Goal: Task Accomplishment & Management: Use online tool/utility

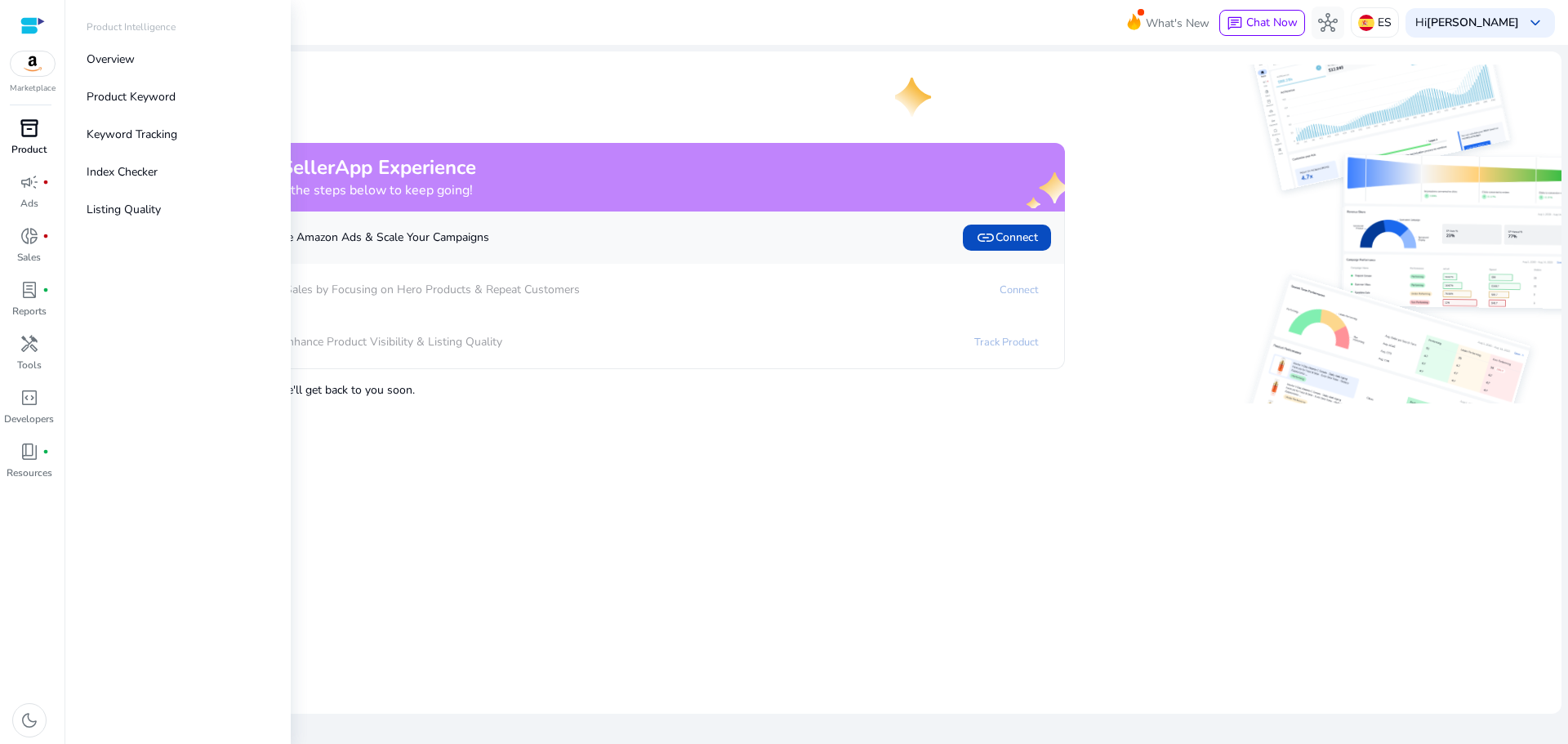
click at [30, 132] on span "inventory_2" at bounding box center [30, 128] width 20 height 20
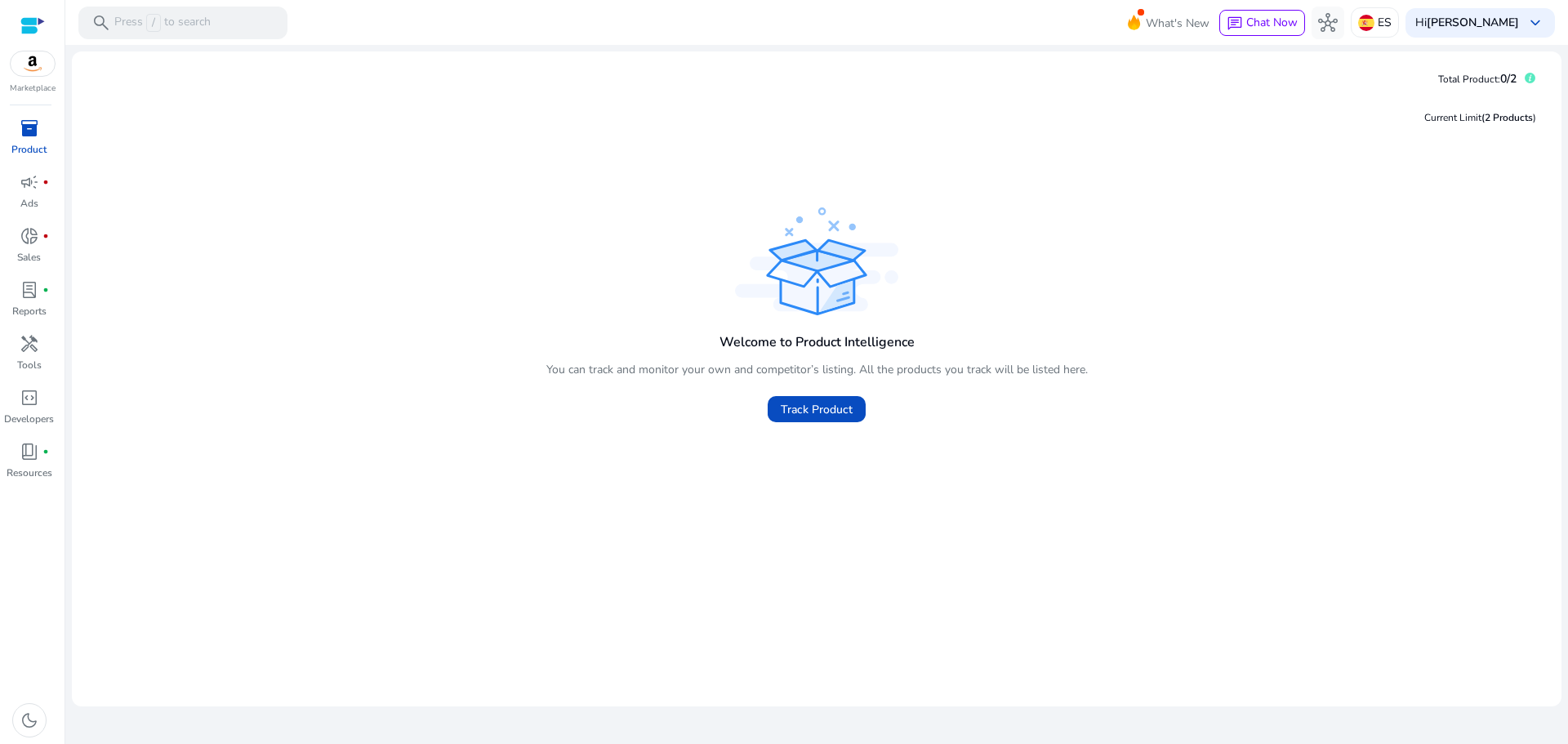
click at [33, 69] on img at bounding box center [32, 64] width 44 height 25
click at [22, 25] on div at bounding box center [32, 26] width 25 height 19
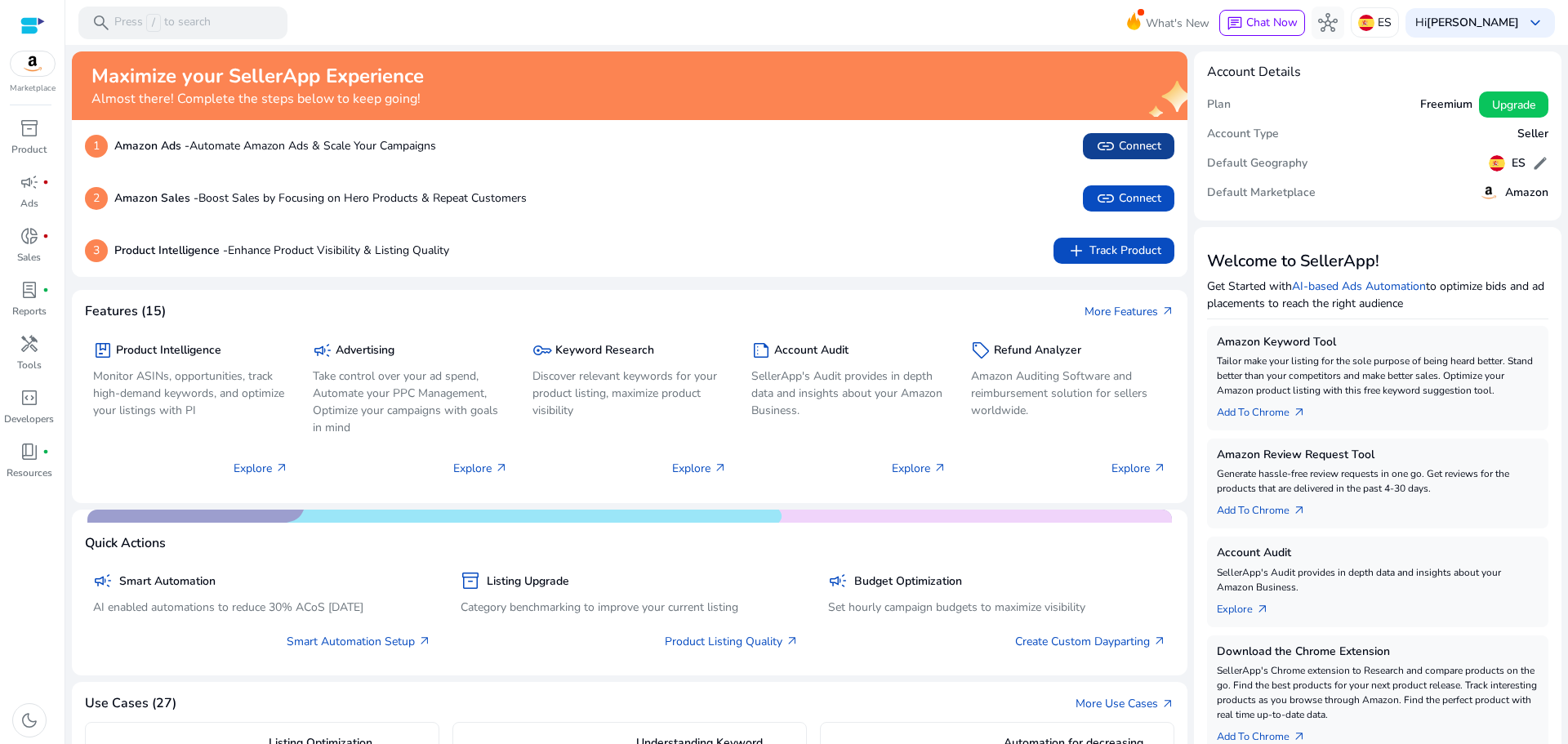
click at [1121, 151] on span "link Connect" at bounding box center [1128, 146] width 66 height 20
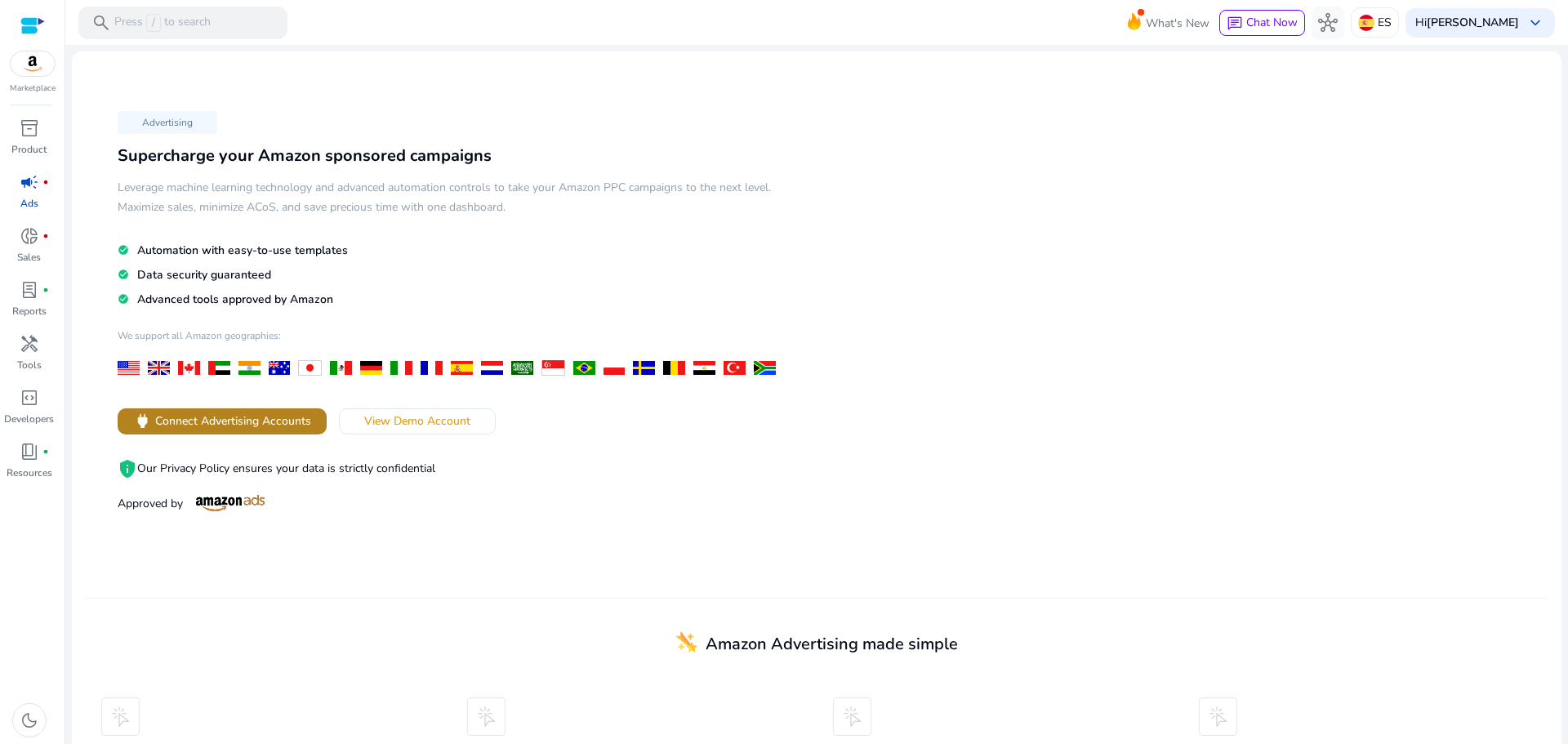
click at [295, 415] on span "Connect Advertising Accounts" at bounding box center [233, 421] width 156 height 17
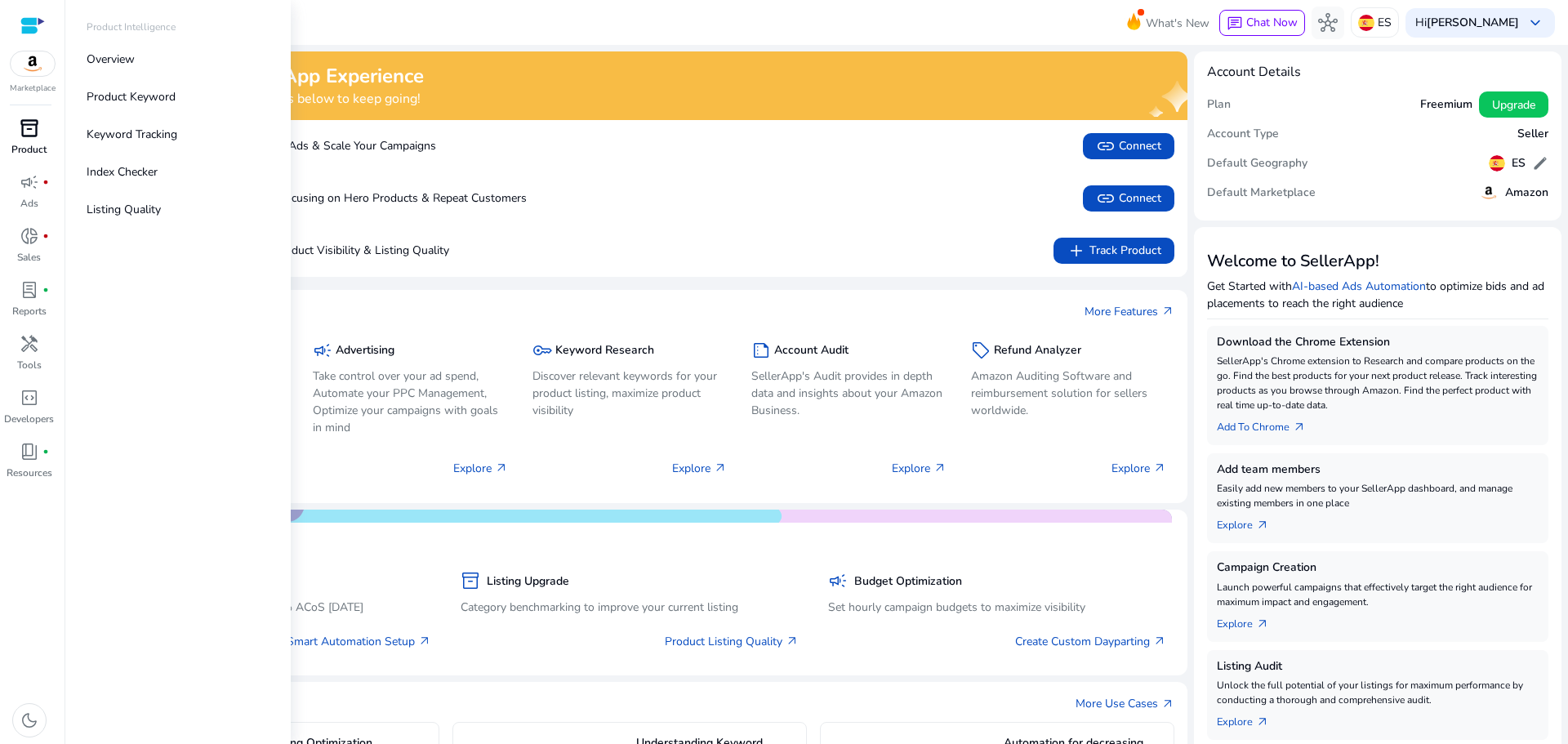
click at [37, 135] on span "inventory_2" at bounding box center [30, 128] width 20 height 20
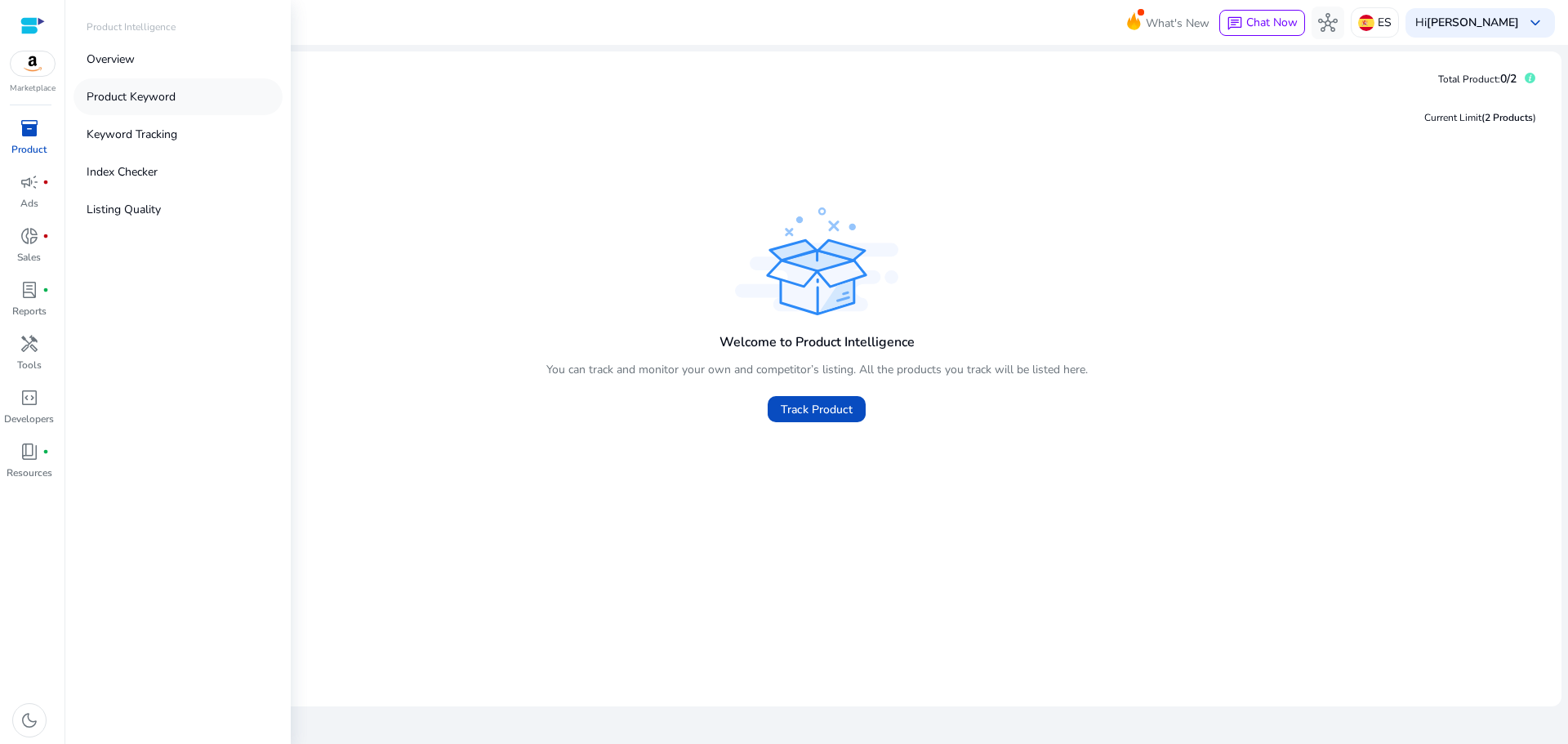
click at [144, 90] on p "Product Keyword" at bounding box center [130, 97] width 89 height 17
drag, startPoint x: 31, startPoint y: 135, endPoint x: 46, endPoint y: 139, distance: 15.5
click at [32, 135] on span "inventory_2" at bounding box center [30, 128] width 20 height 20
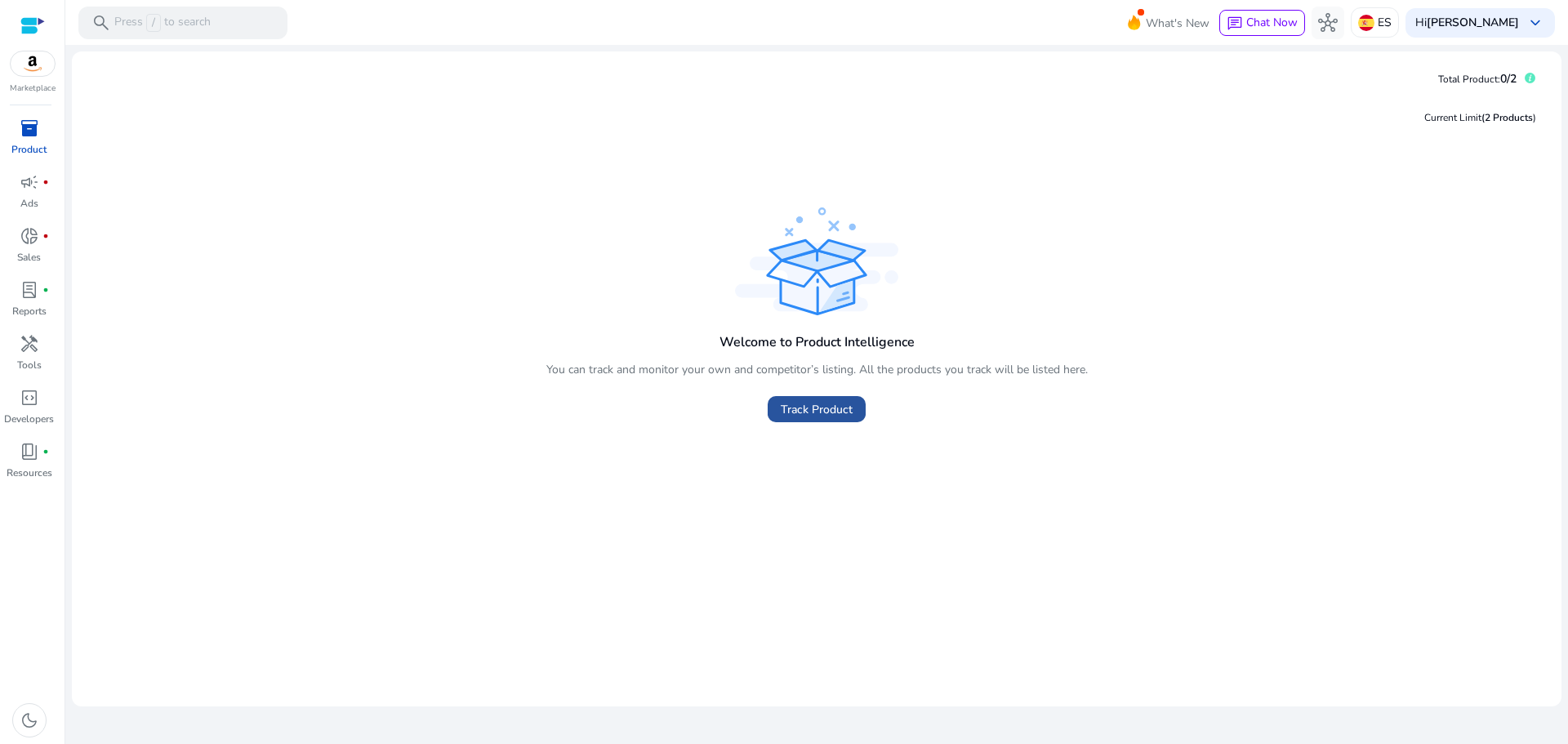
drag, startPoint x: 781, startPoint y: 391, endPoint x: 788, endPoint y: 401, distance: 12.2
click at [782, 395] on span at bounding box center [816, 409] width 98 height 39
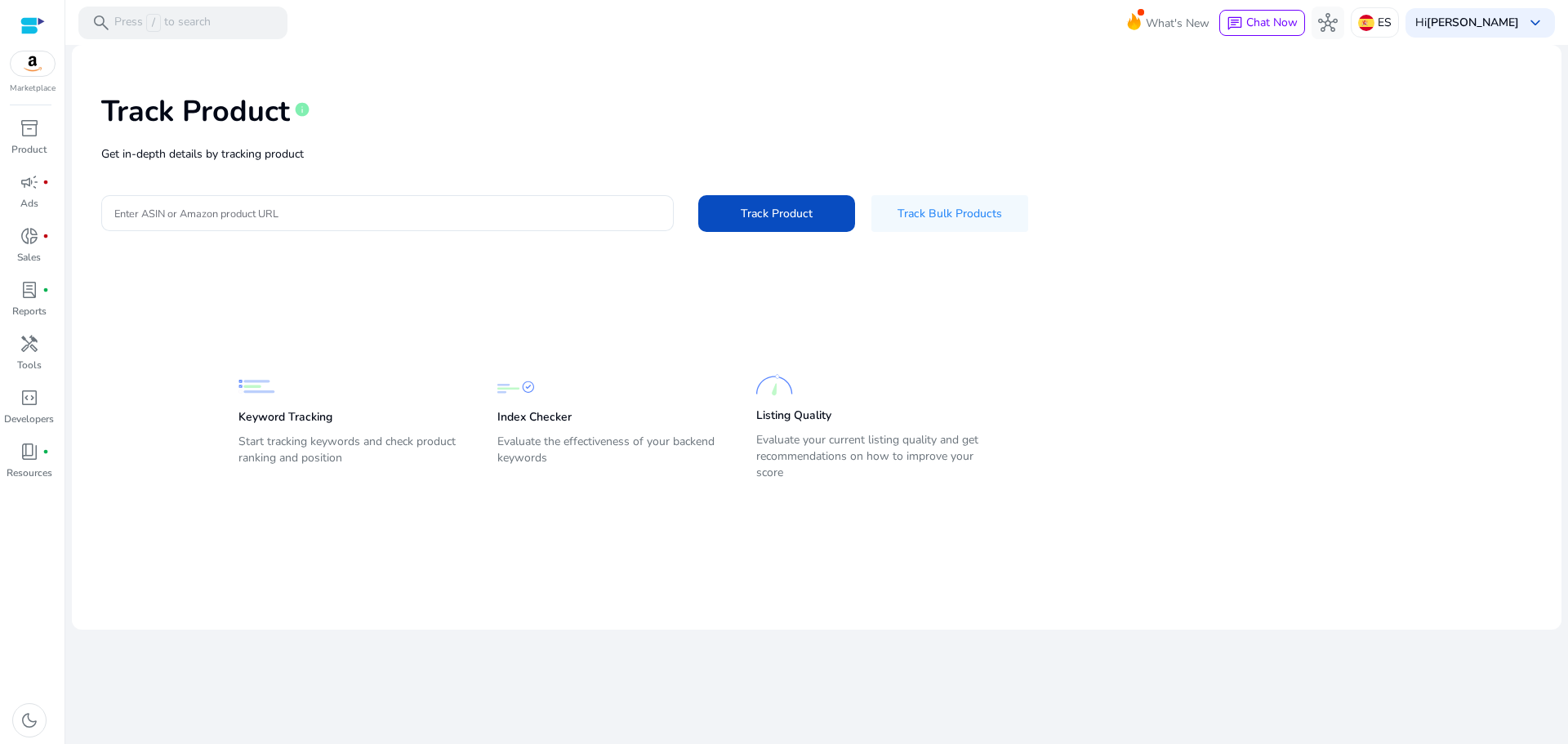
click at [789, 401] on img at bounding box center [774, 385] width 37 height 37
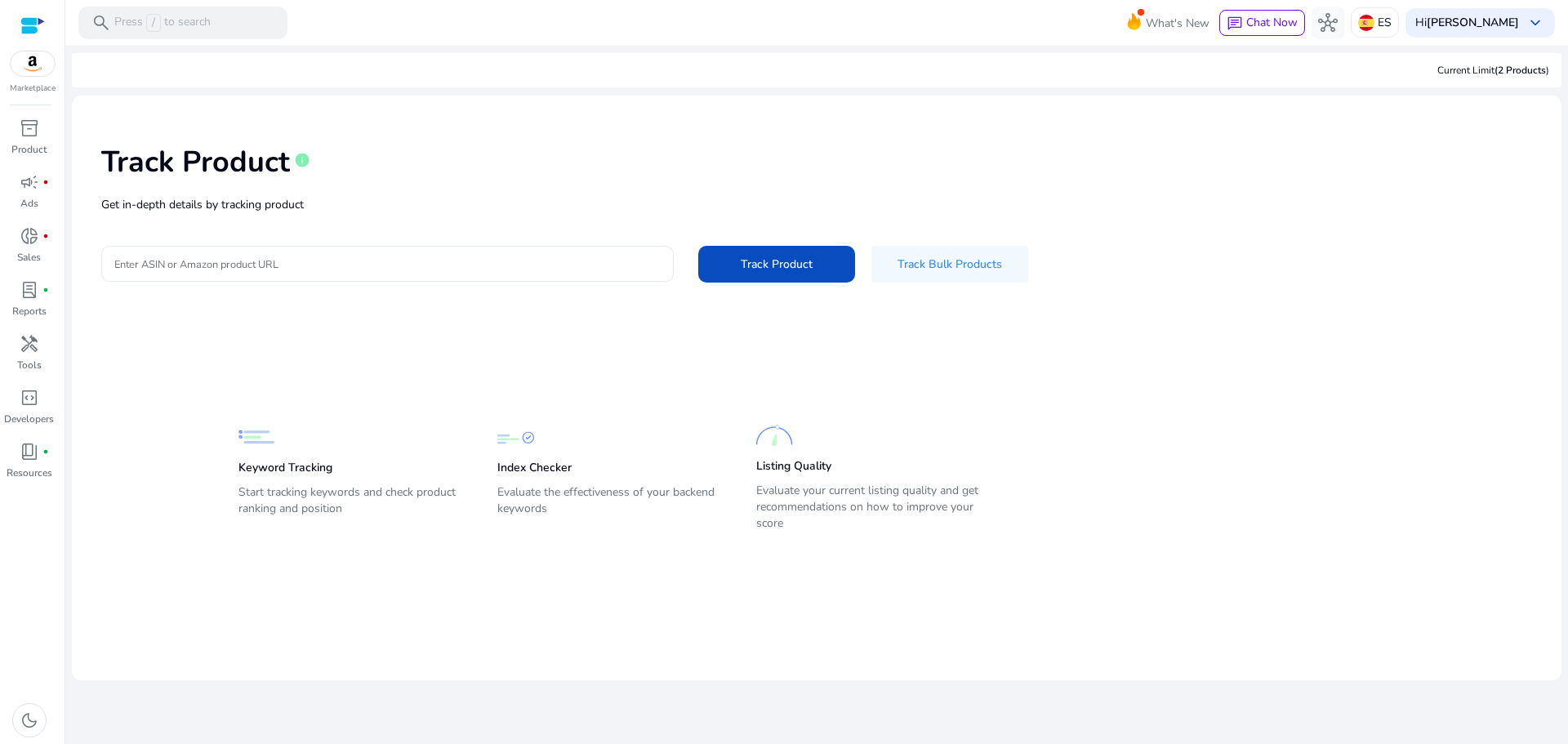
click at [507, 273] on div at bounding box center [387, 264] width 546 height 36
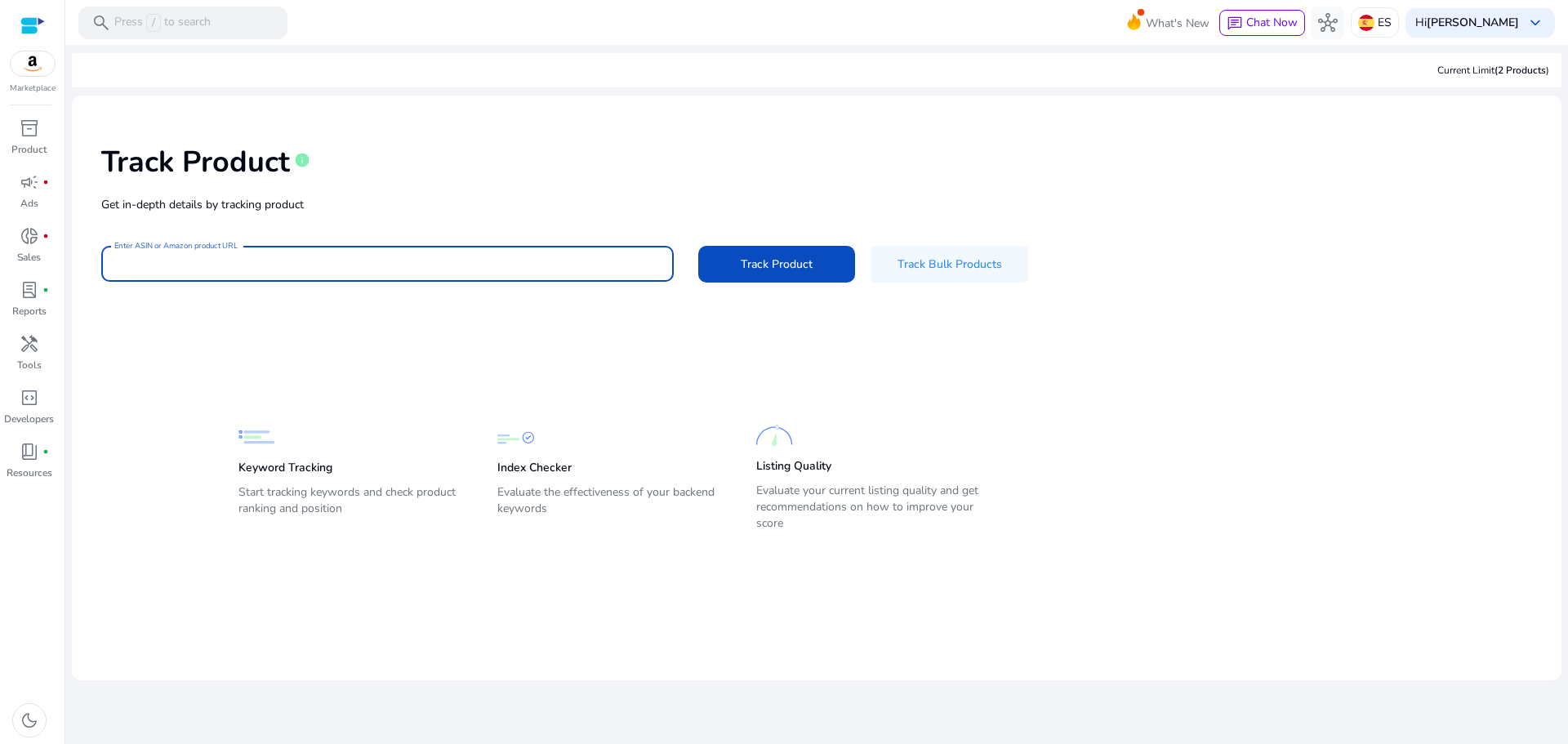
click at [571, 261] on input "Enter ASIN or Amazon product URL" at bounding box center [387, 264] width 546 height 18
paste input "**********"
type input "**********"
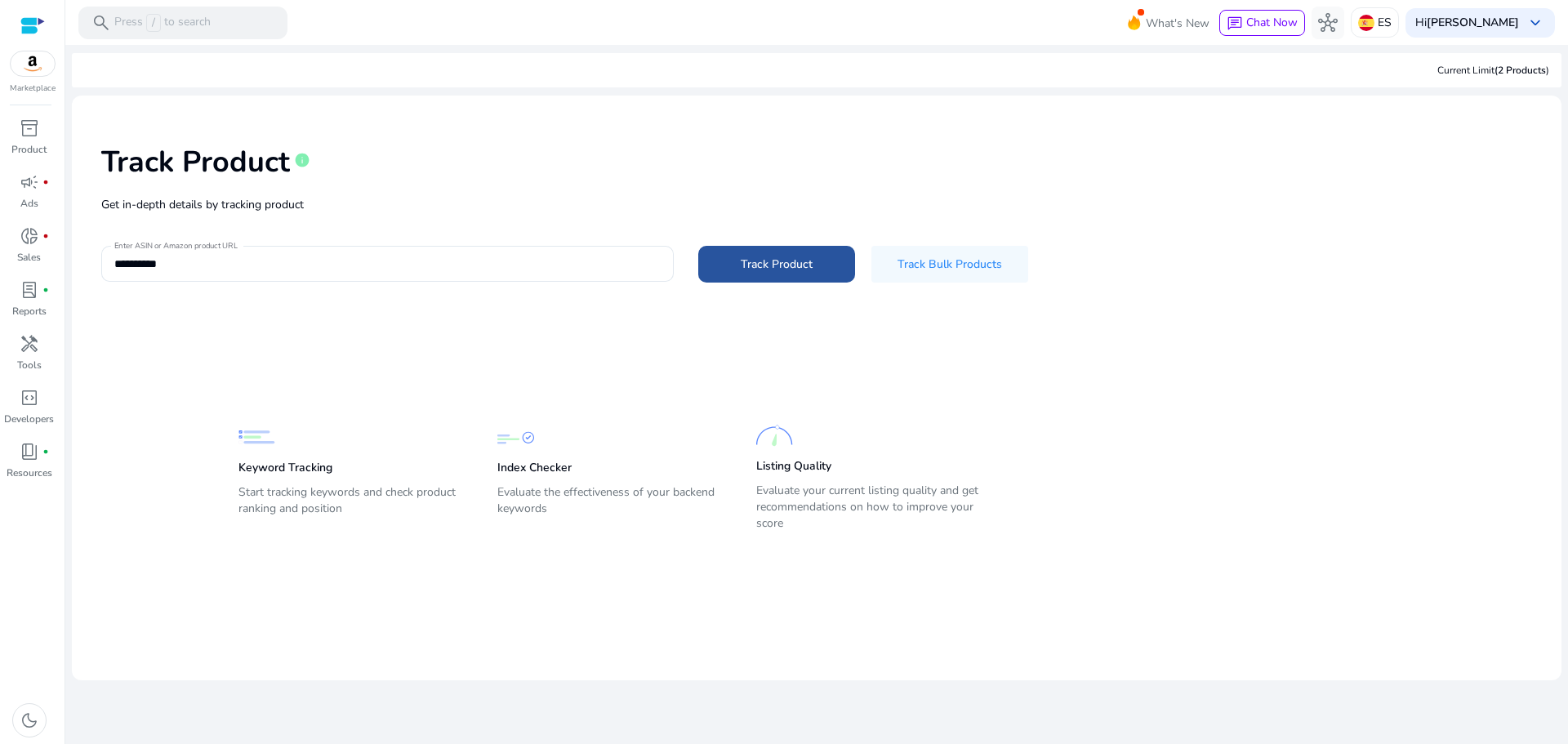
click at [751, 267] on span "Track Product" at bounding box center [776, 264] width 71 height 17
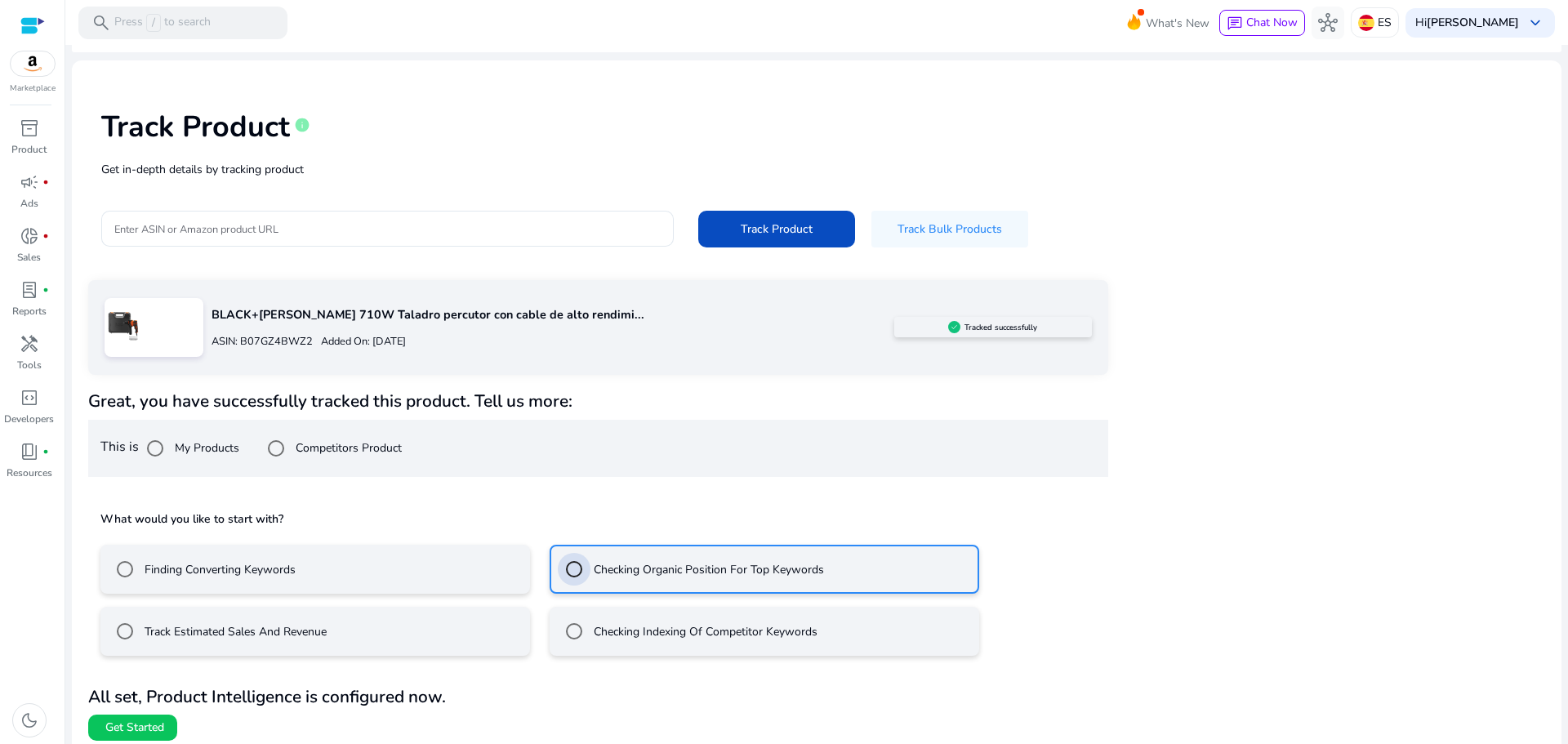
scroll to position [44, 0]
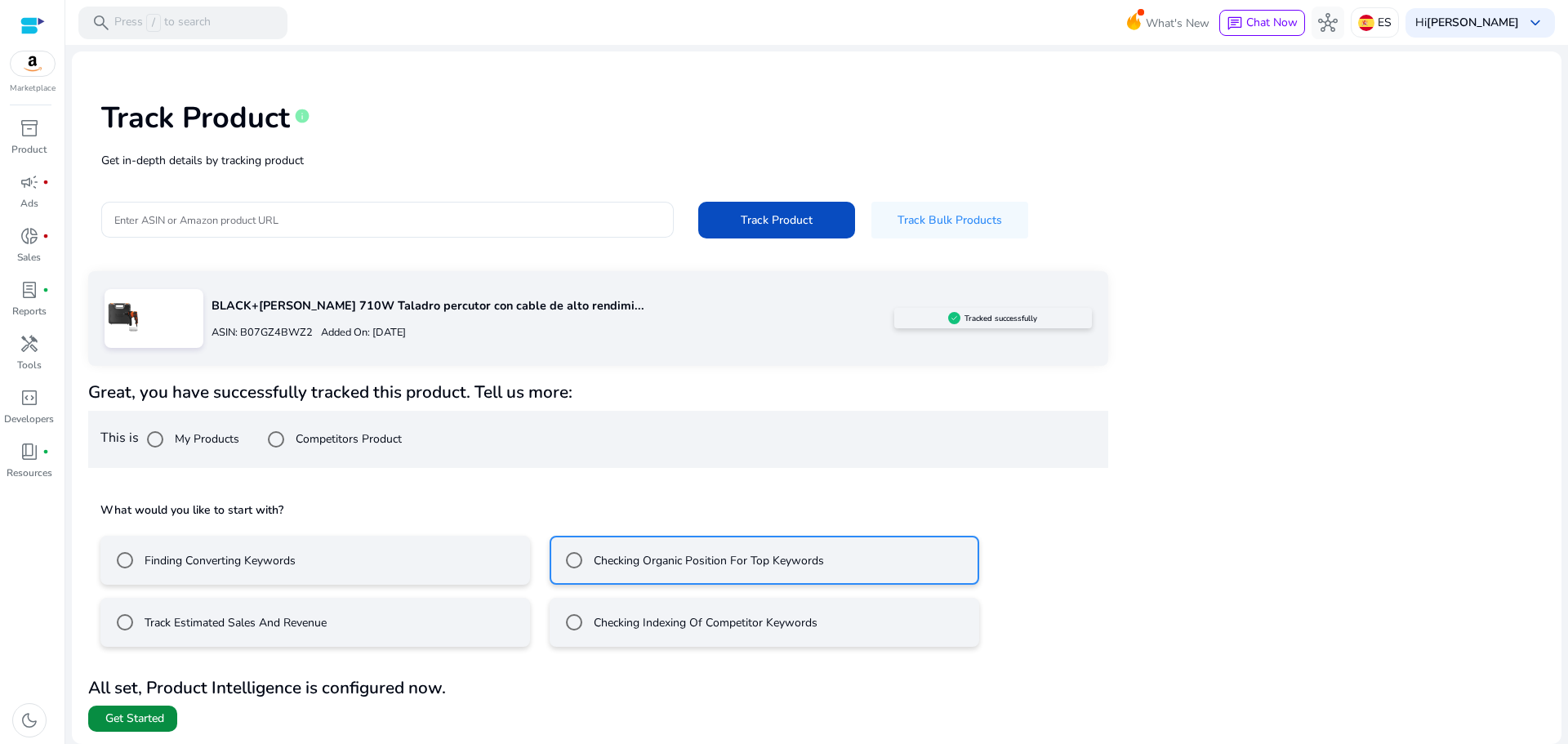
click at [143, 714] on span "Get Started" at bounding box center [135, 718] width 59 height 16
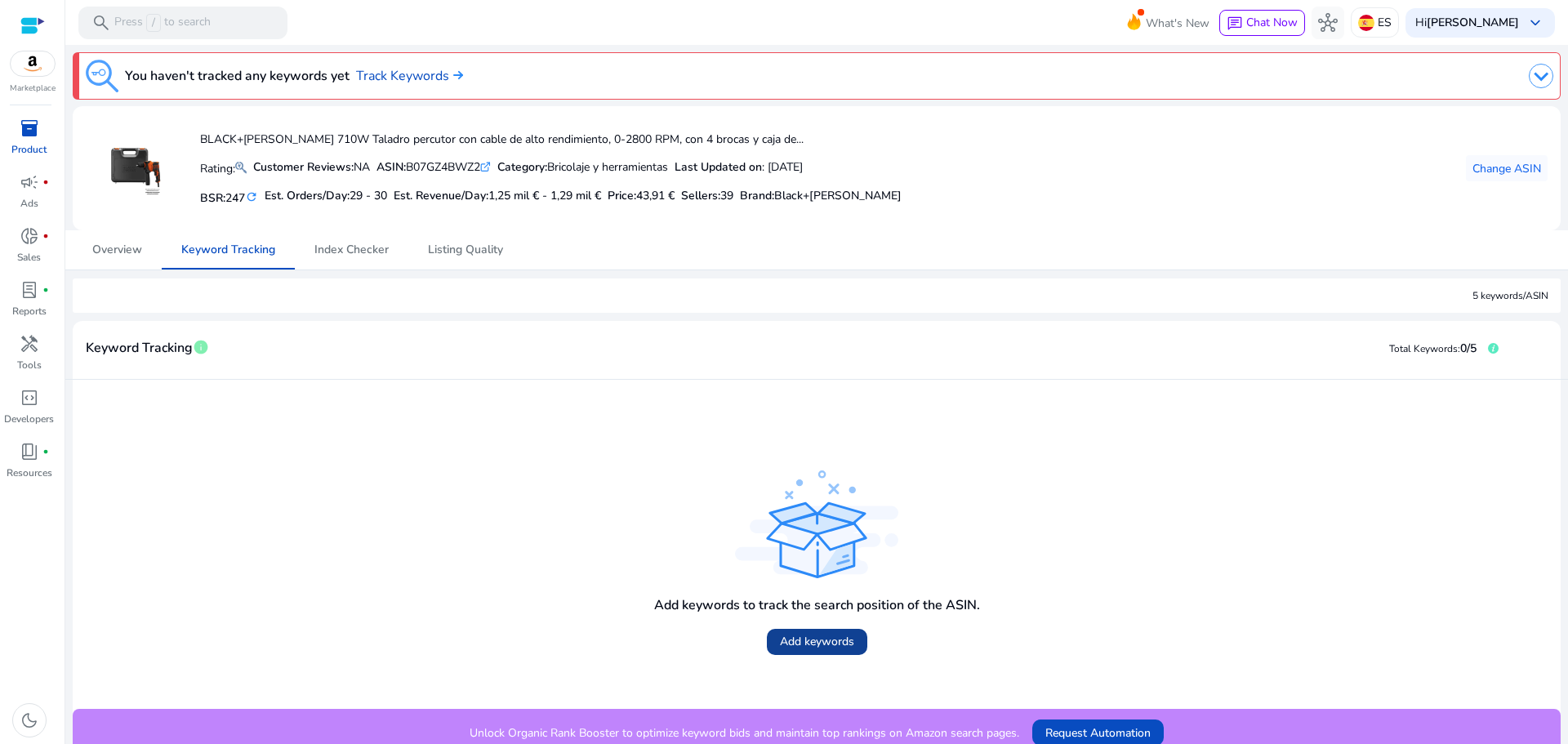
click at [831, 645] on span "Add keywords" at bounding box center [817, 642] width 74 height 17
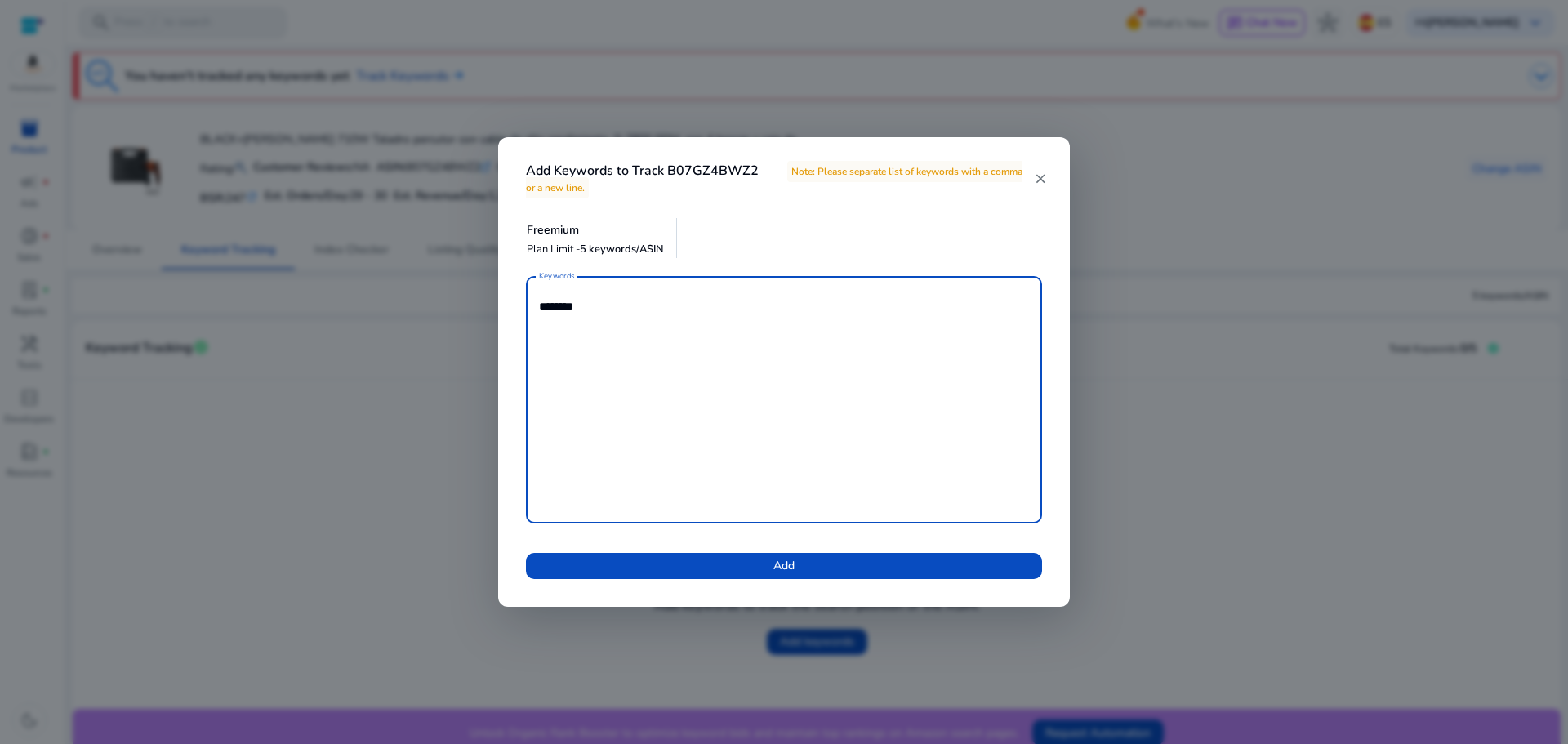
paste textarea "*******"
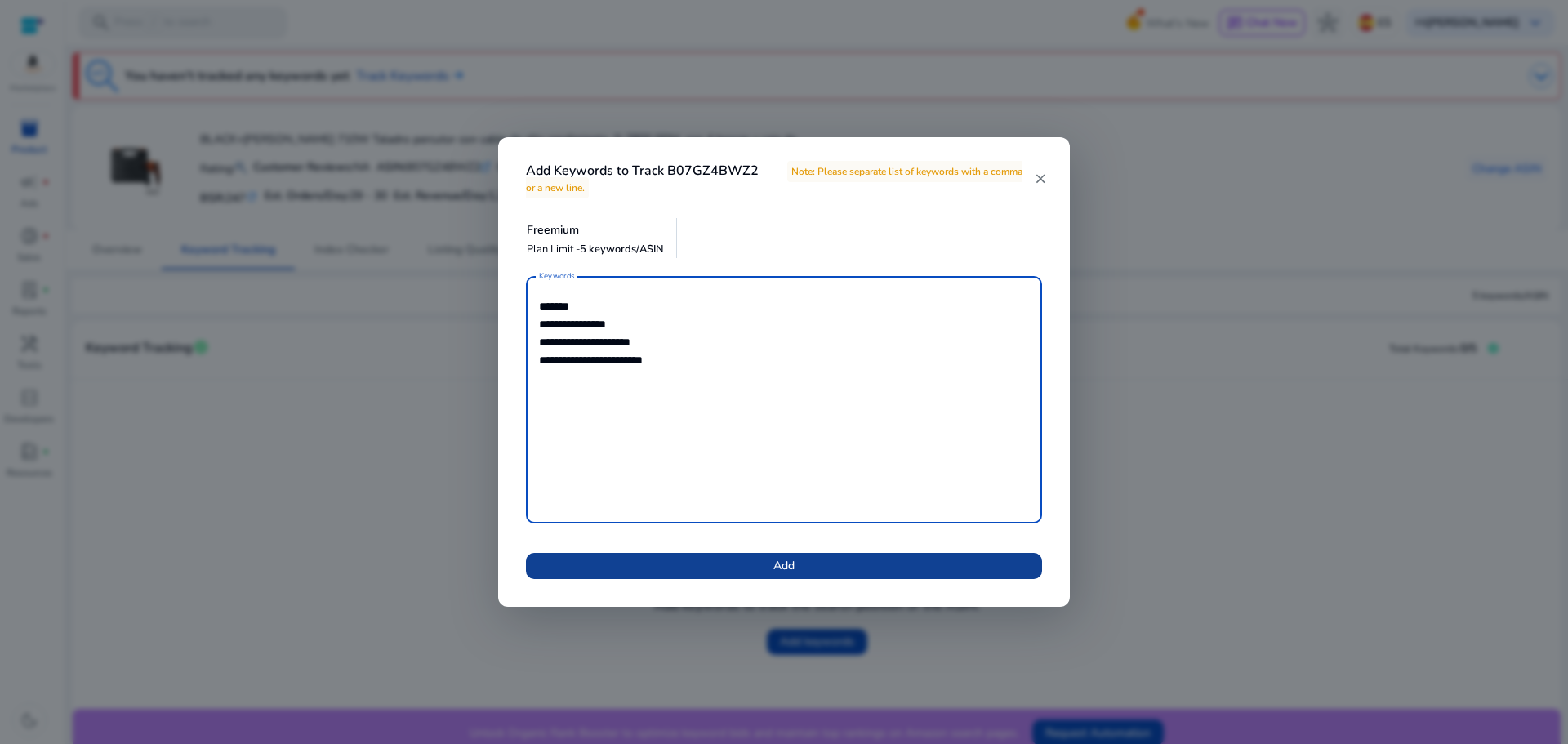
type textarea "**********"
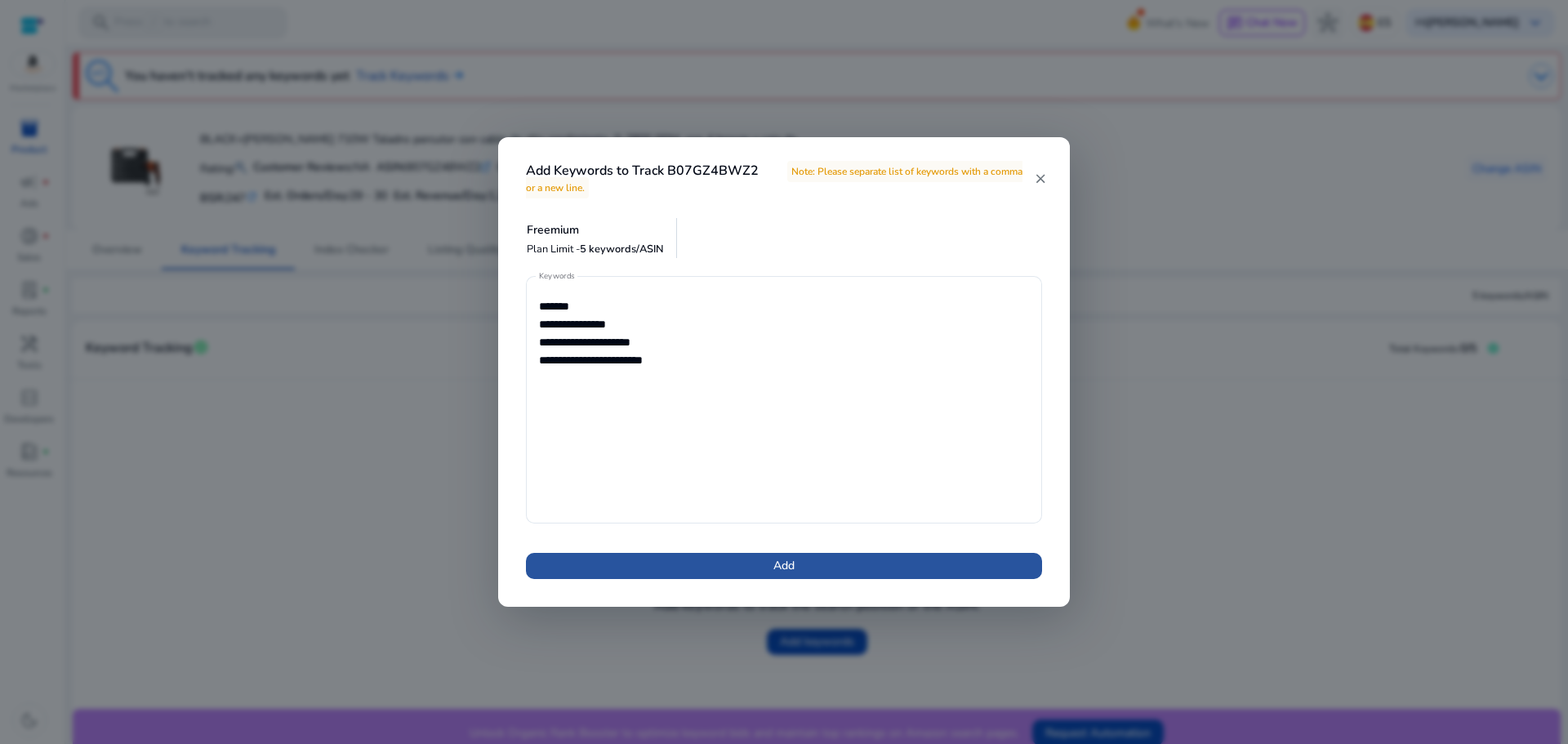
click at [767, 569] on span at bounding box center [784, 566] width 516 height 39
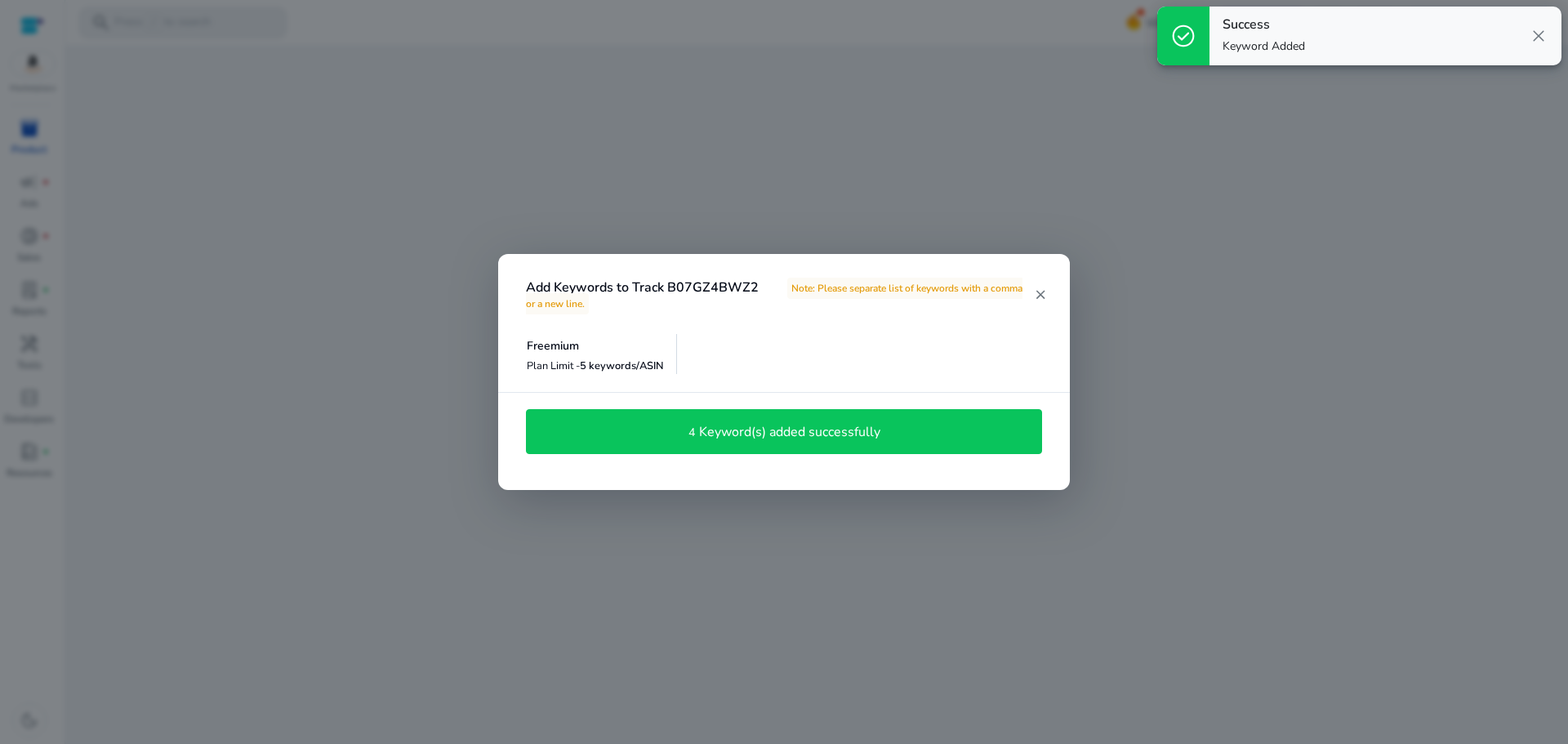
drag, startPoint x: 995, startPoint y: 516, endPoint x: 1017, endPoint y: 487, distance: 36.4
click at [995, 513] on div at bounding box center [784, 372] width 1568 height 744
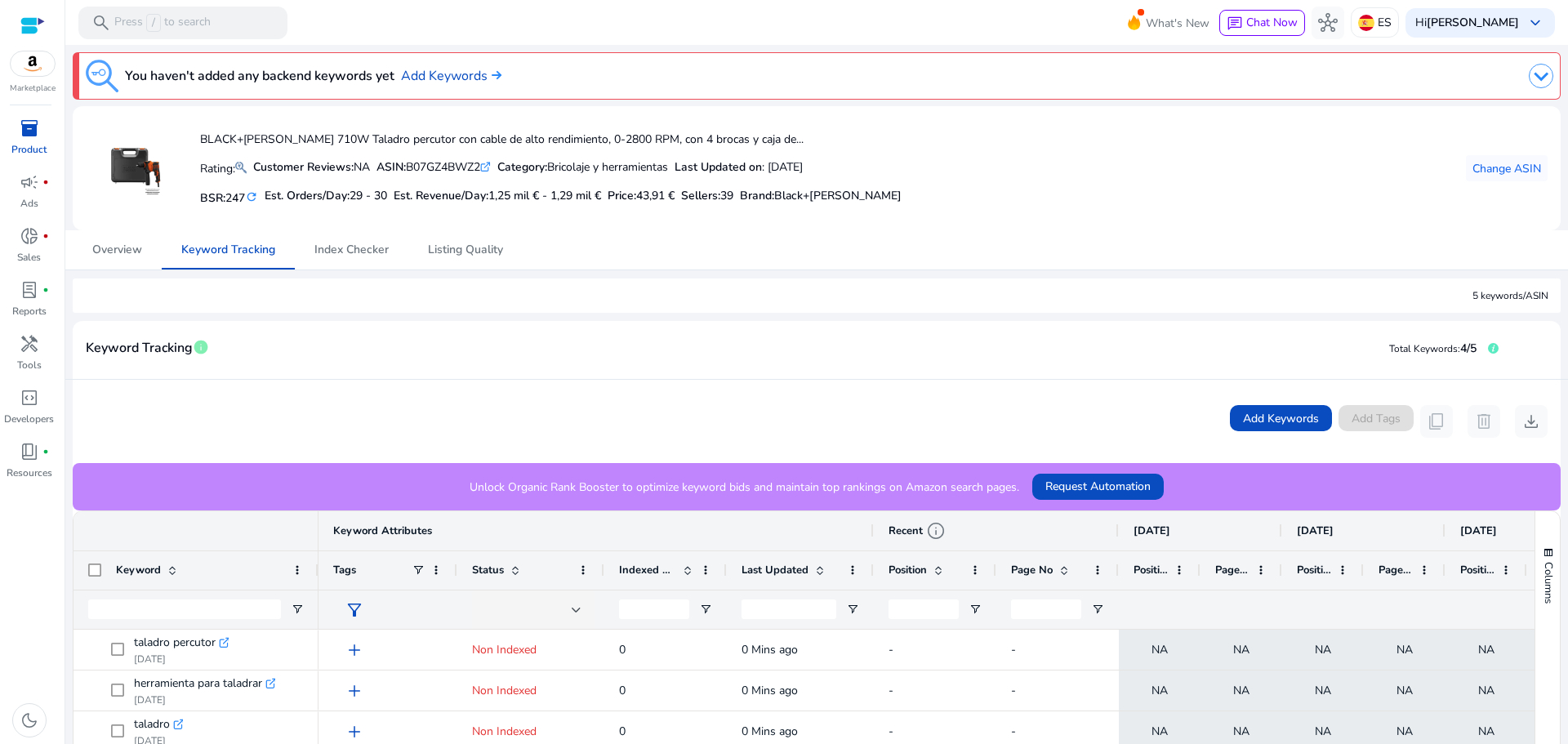
click at [1529, 77] on img at bounding box center [1541, 76] width 25 height 25
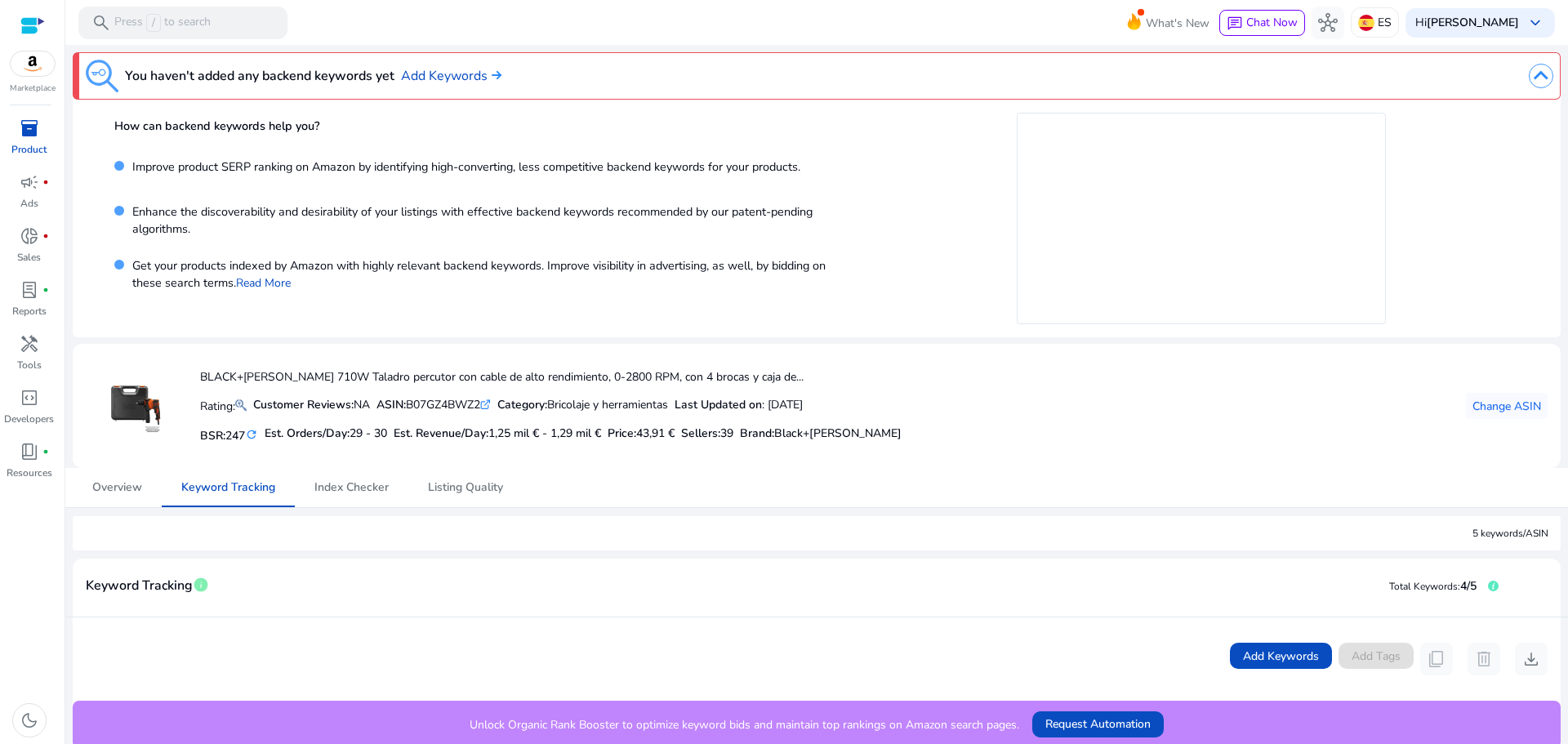
click at [1529, 77] on img at bounding box center [1541, 76] width 25 height 25
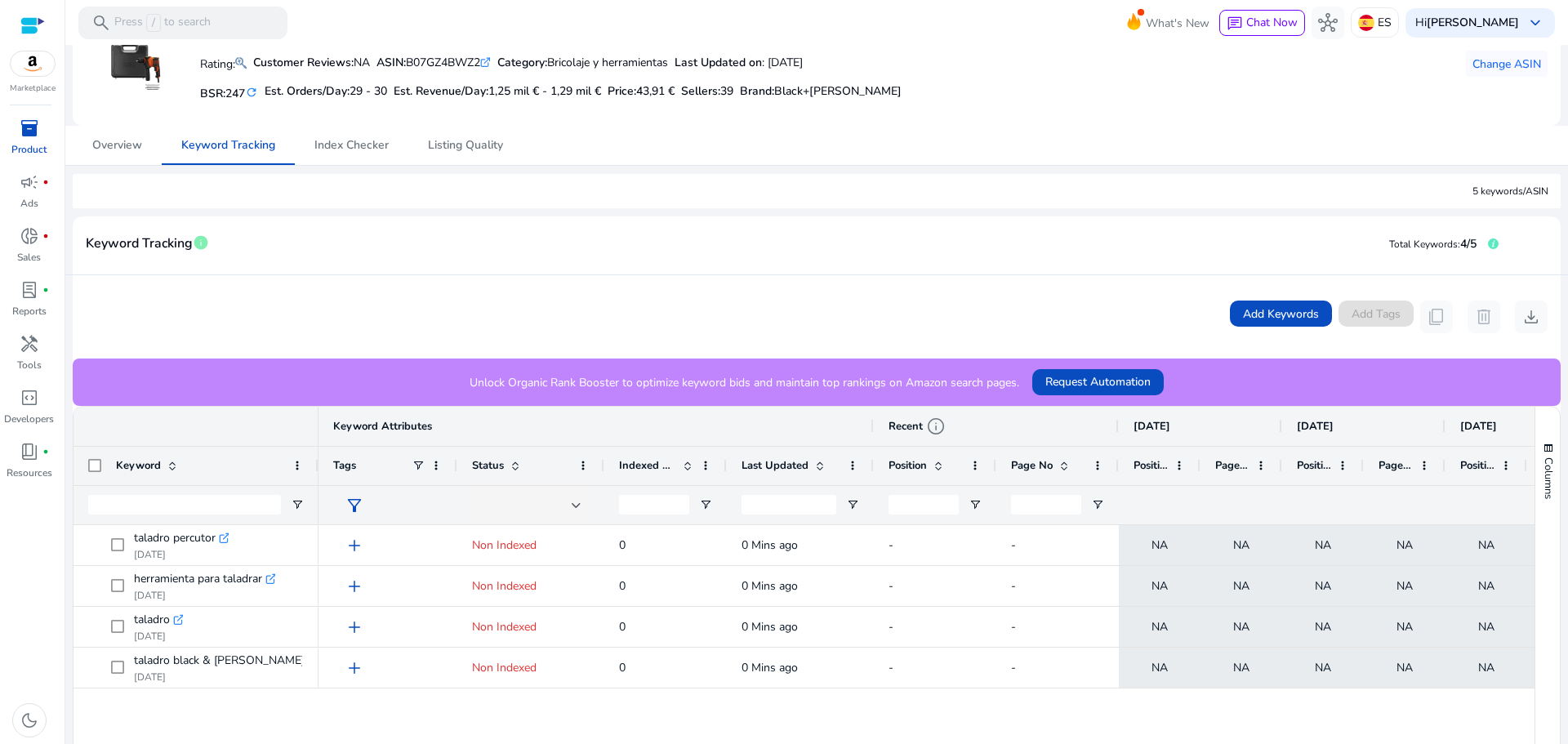
scroll to position [82, 0]
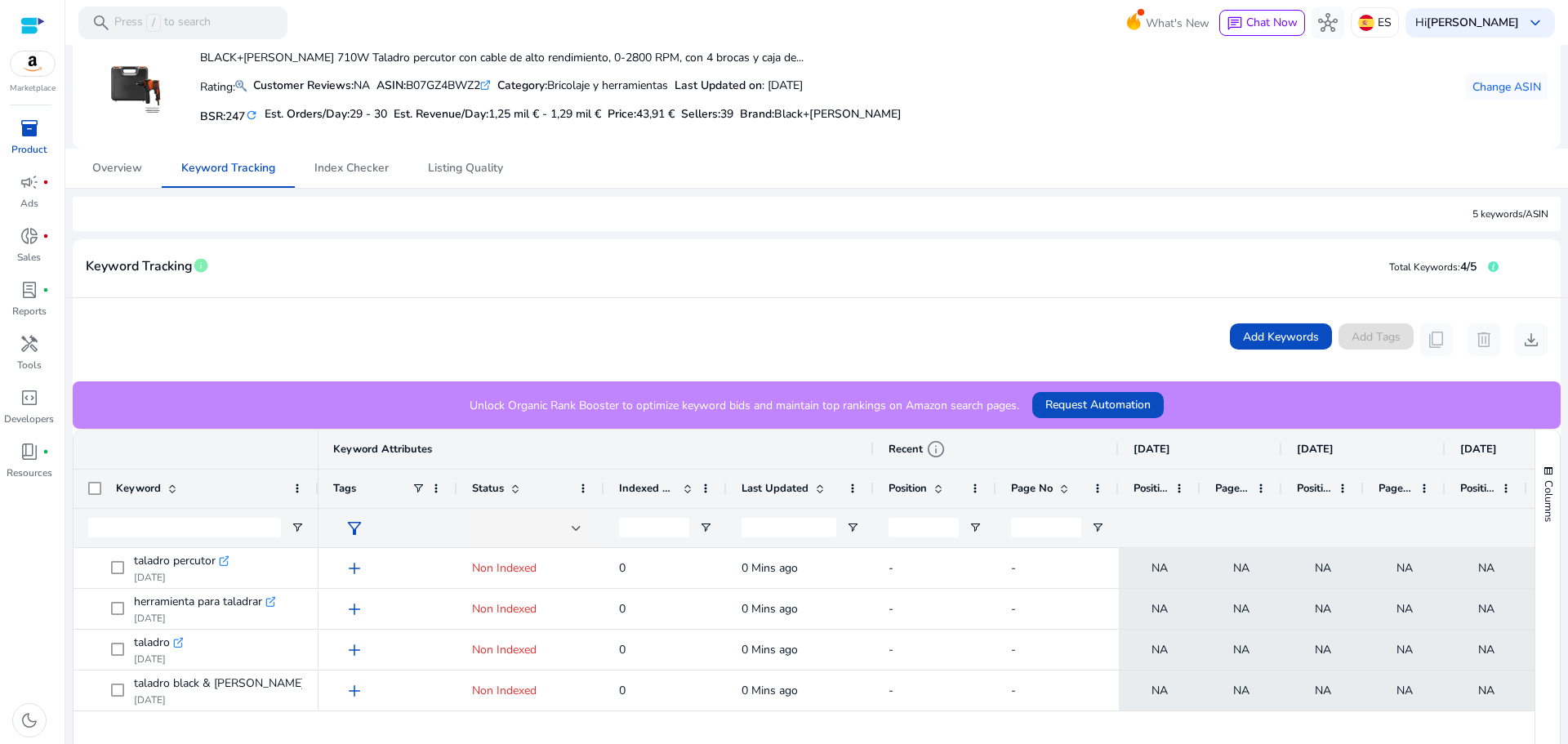
click at [37, 125] on span "inventory_2" at bounding box center [30, 128] width 20 height 20
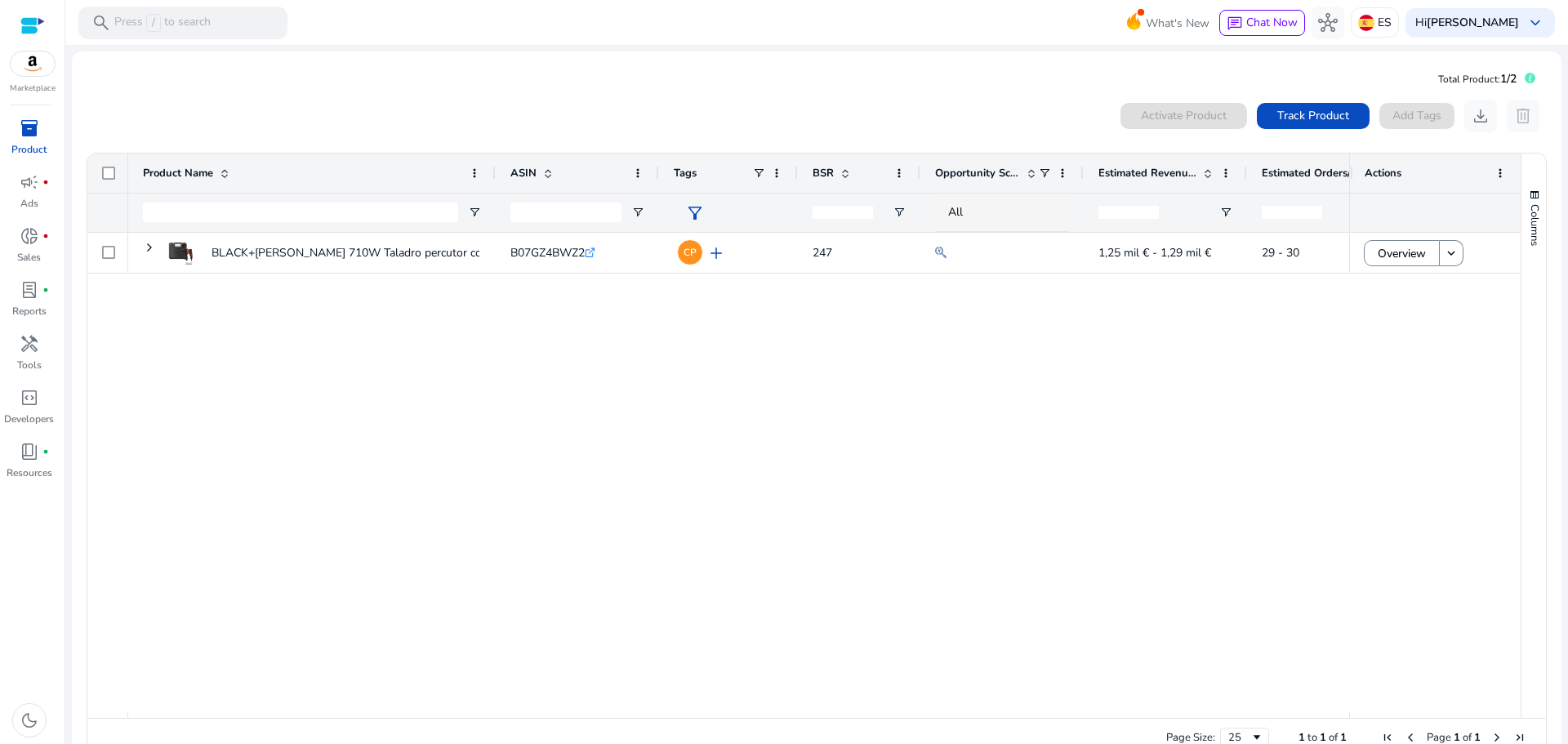
click at [383, 307] on div "BLACK+[PERSON_NAME] 710W Taladro percutor con cable de alto rendimiento,... B07…" at bounding box center [739, 472] width 1221 height 479
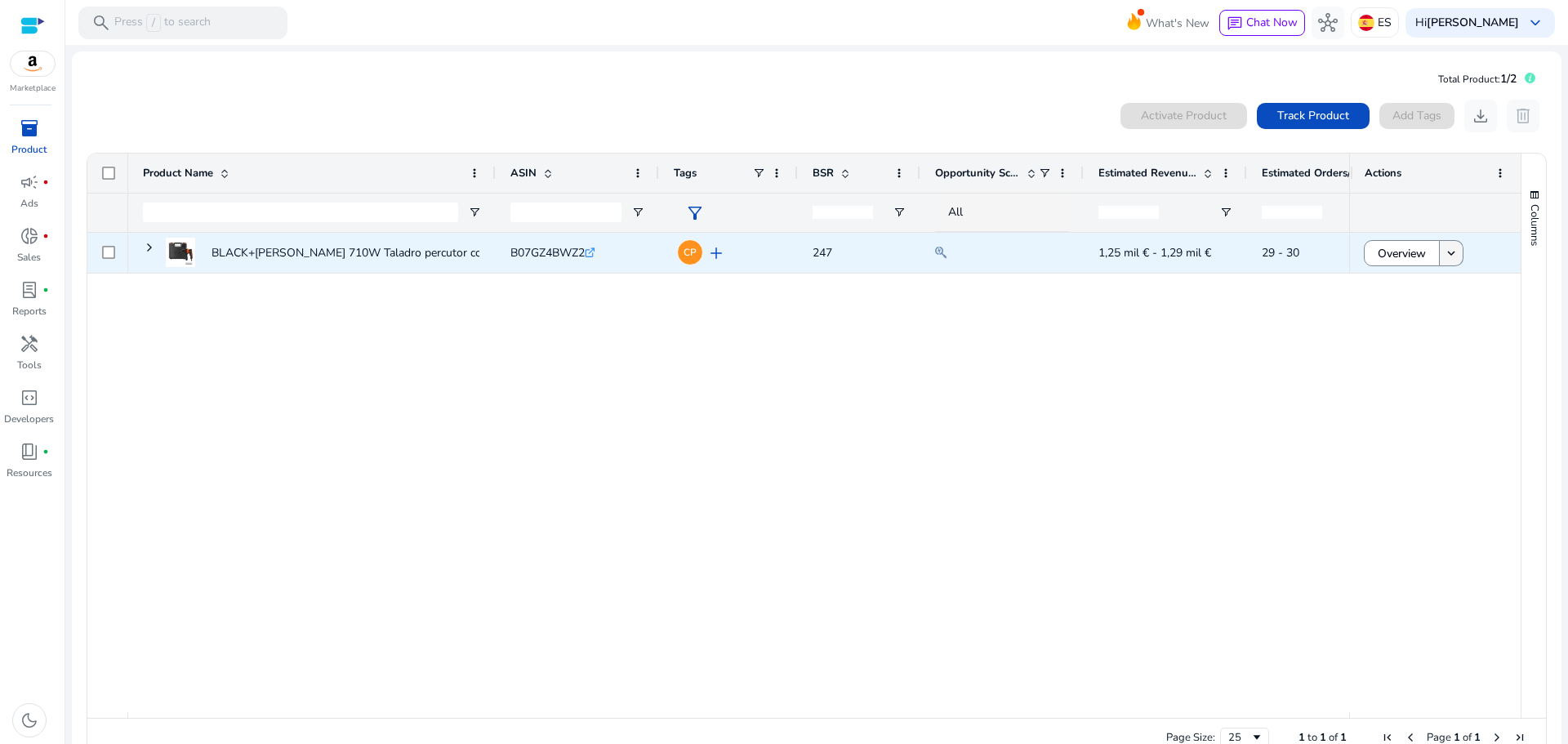
click at [1454, 257] on span at bounding box center [1451, 252] width 23 height 39
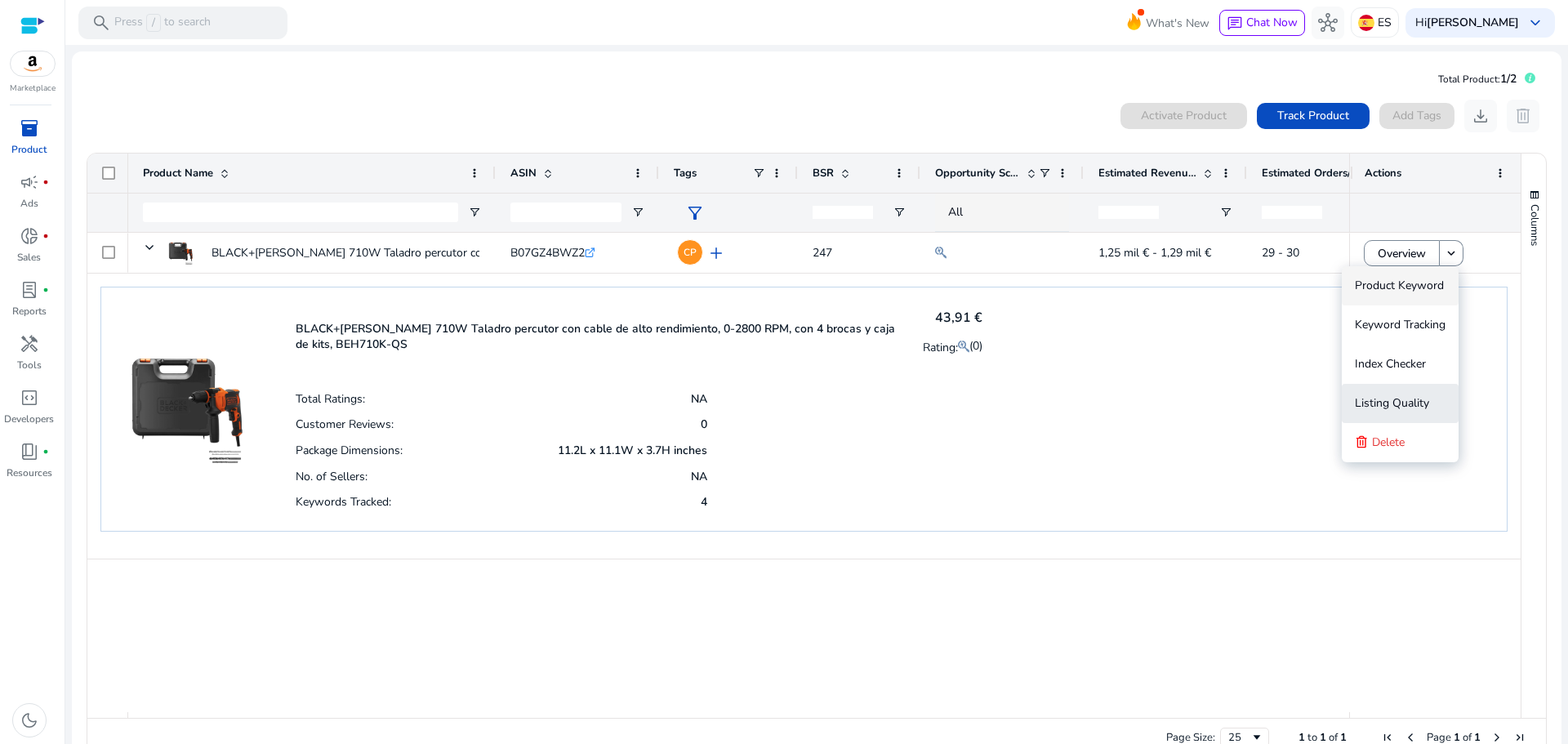
click at [1377, 394] on span "Listing Quality" at bounding box center [1392, 404] width 74 height 32
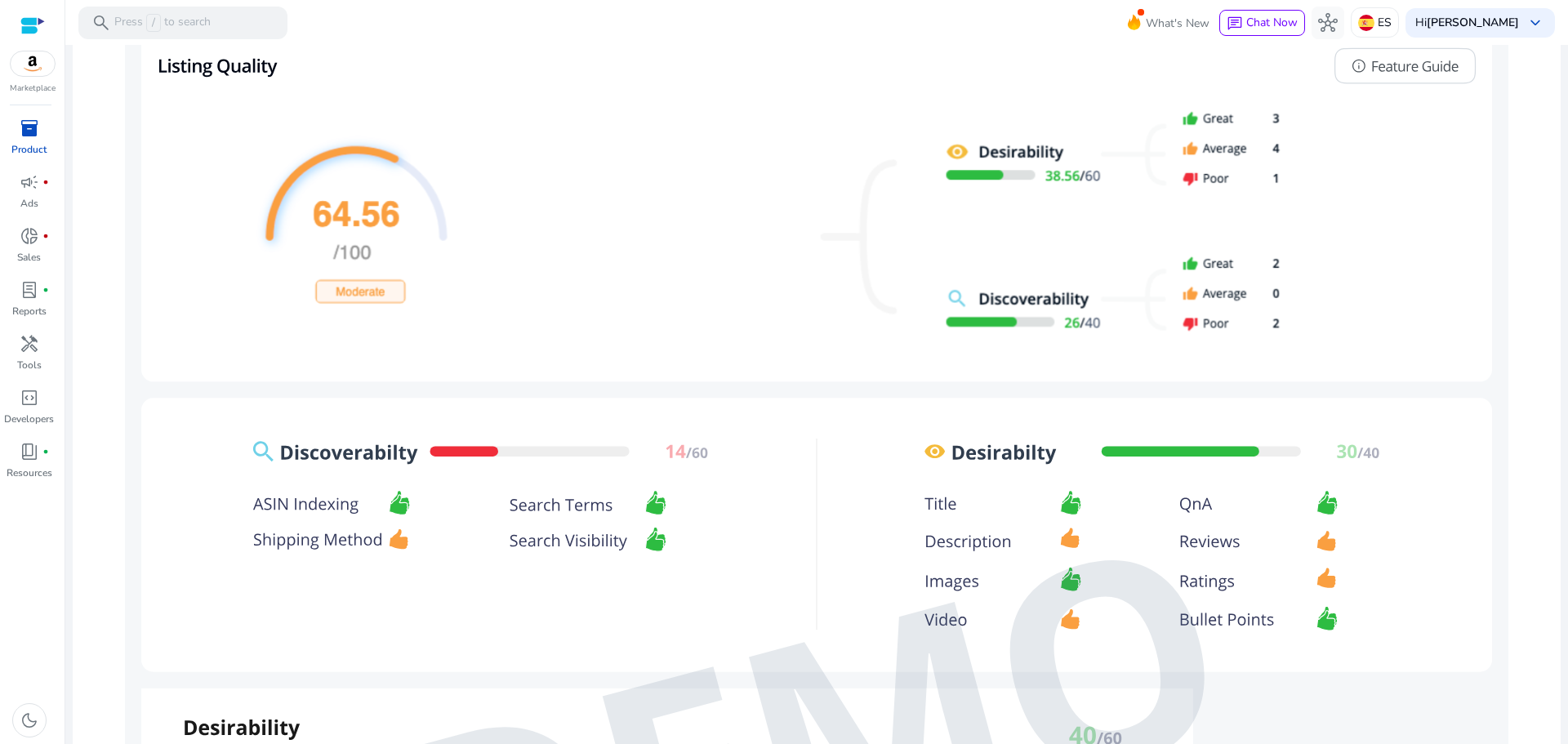
scroll to position [817, 0]
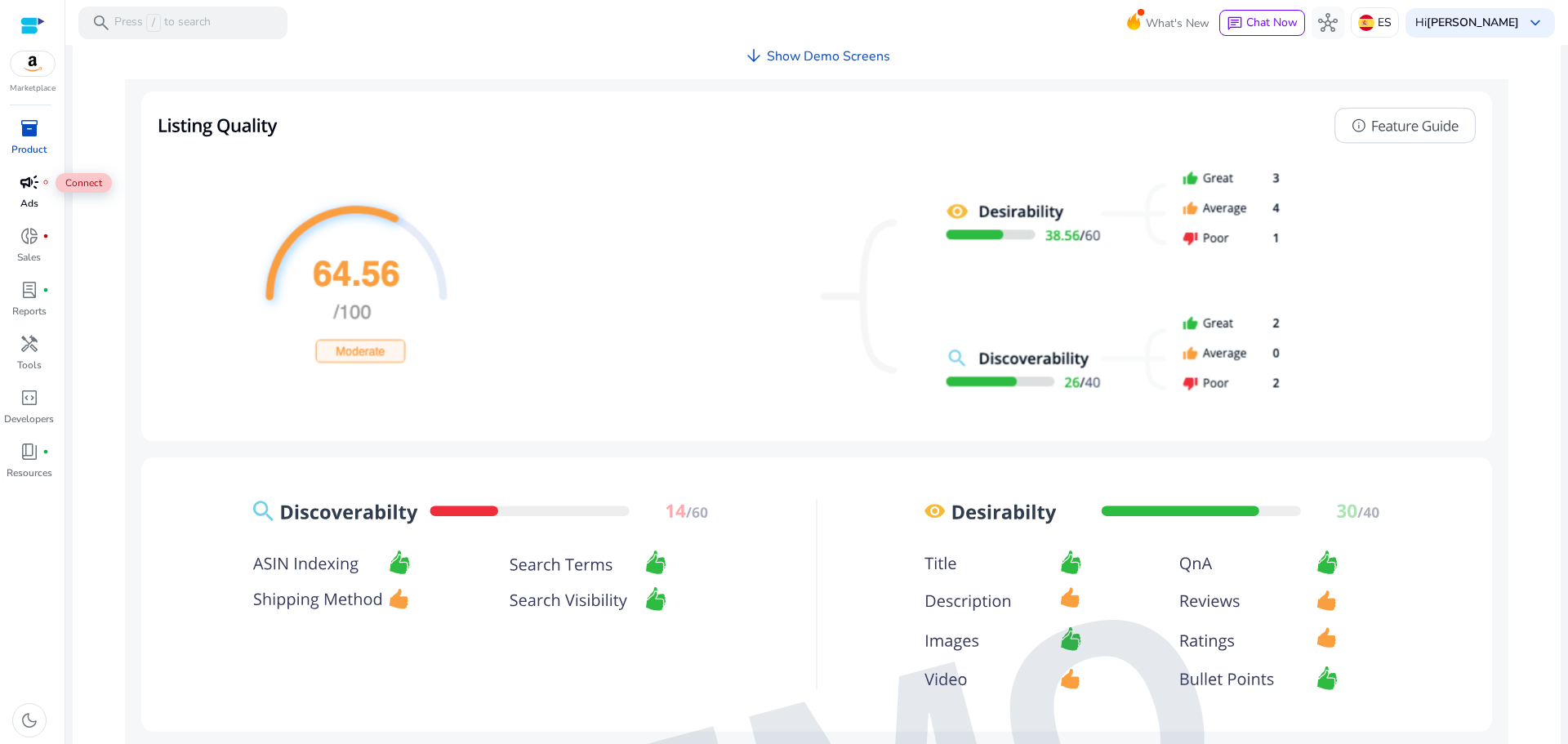
click at [33, 186] on span "campaign" at bounding box center [30, 182] width 20 height 20
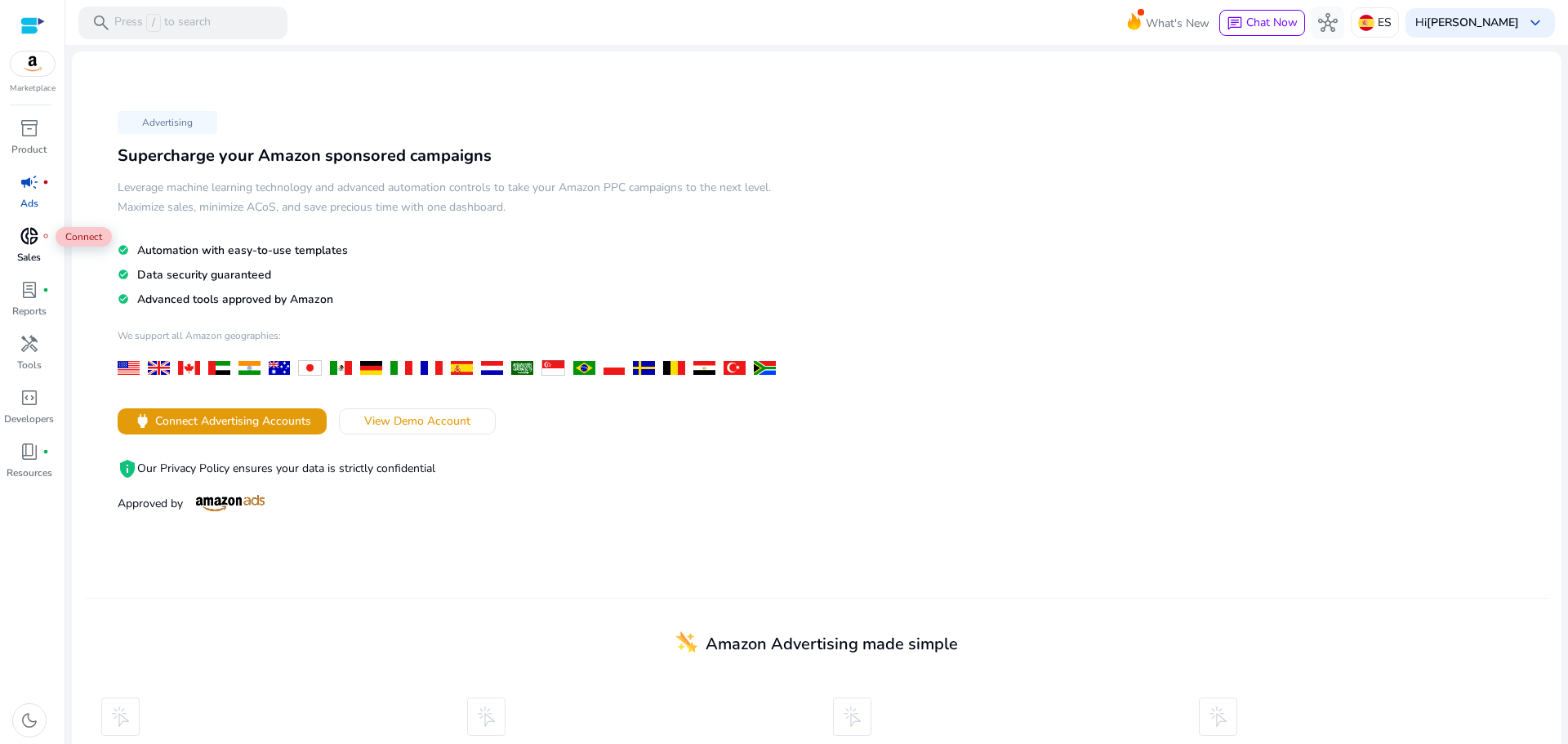
click at [26, 242] on span "donut_small" at bounding box center [30, 236] width 20 height 20
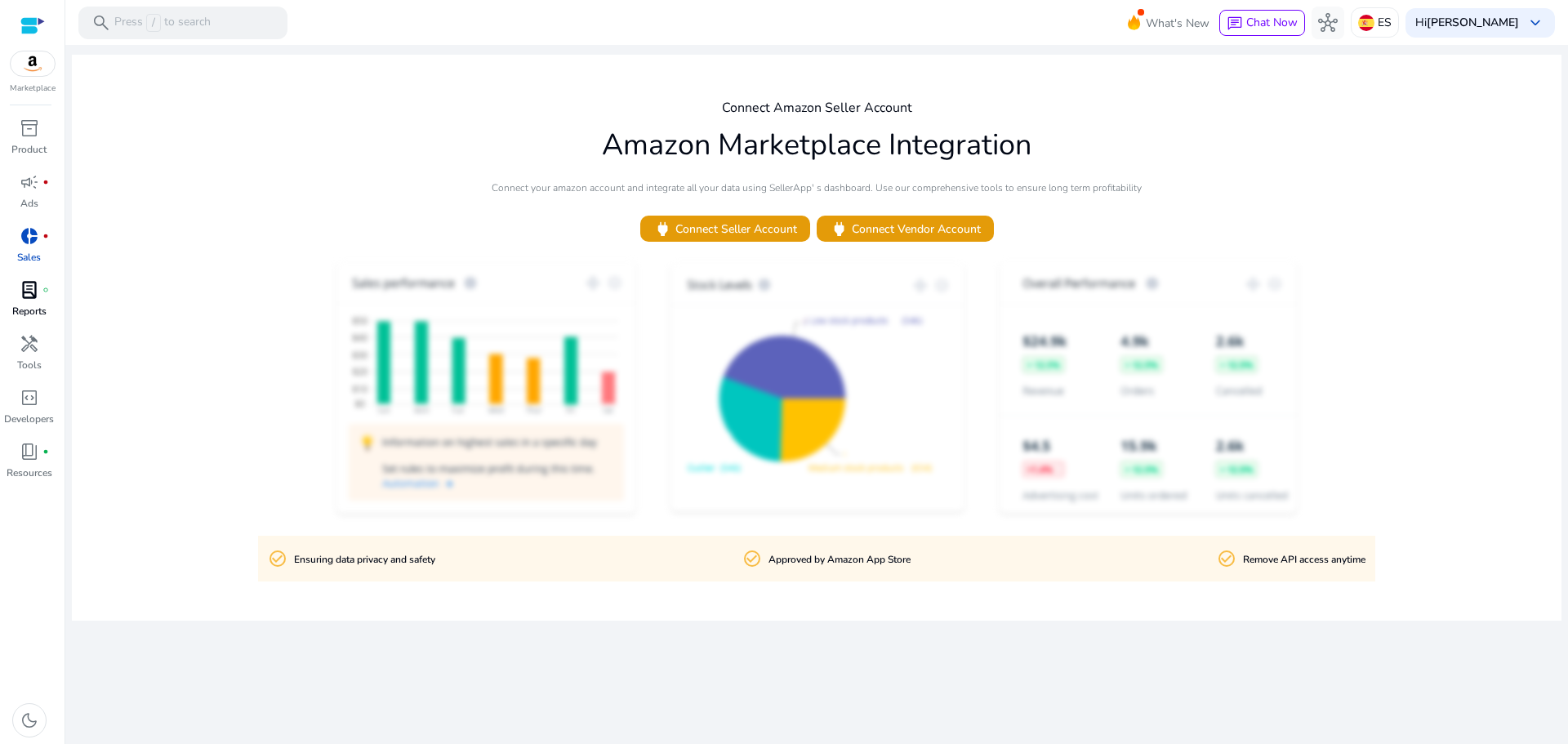
click at [39, 299] on div "lab_profile fiber_manual_record" at bounding box center [30, 290] width 46 height 26
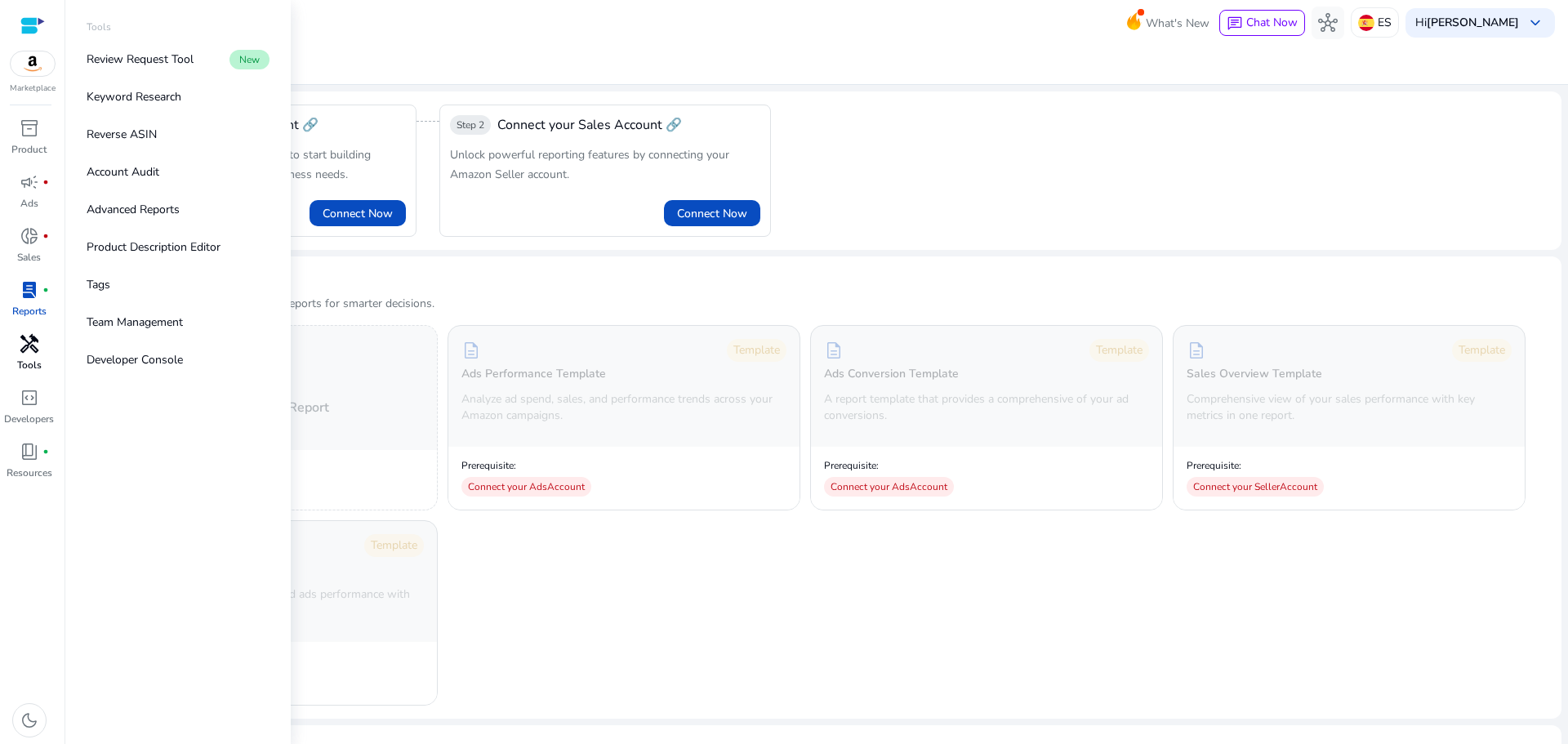
click at [35, 348] on span "handyman" at bounding box center [30, 344] width 20 height 20
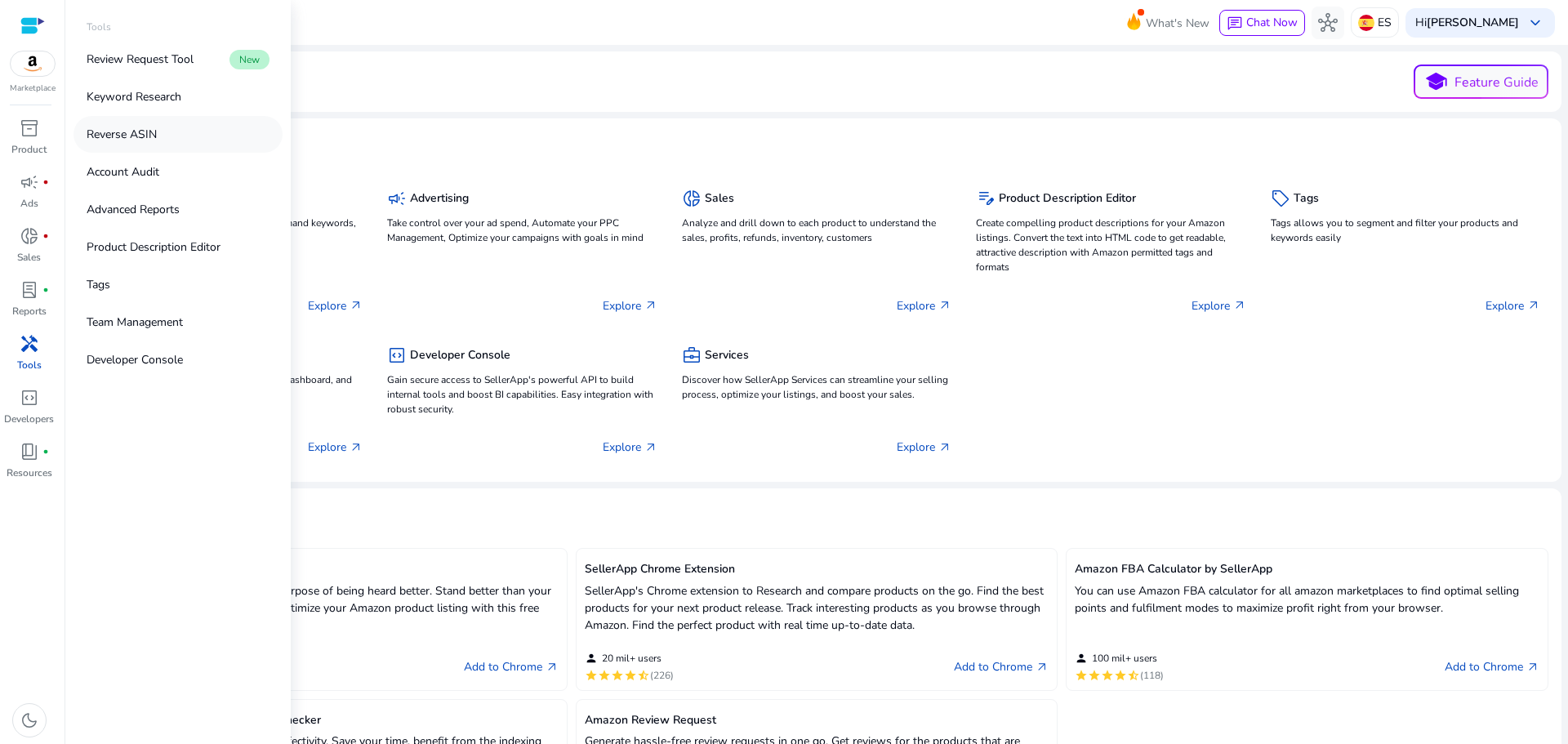
click at [125, 131] on p "Reverse ASIN" at bounding box center [122, 134] width 70 height 17
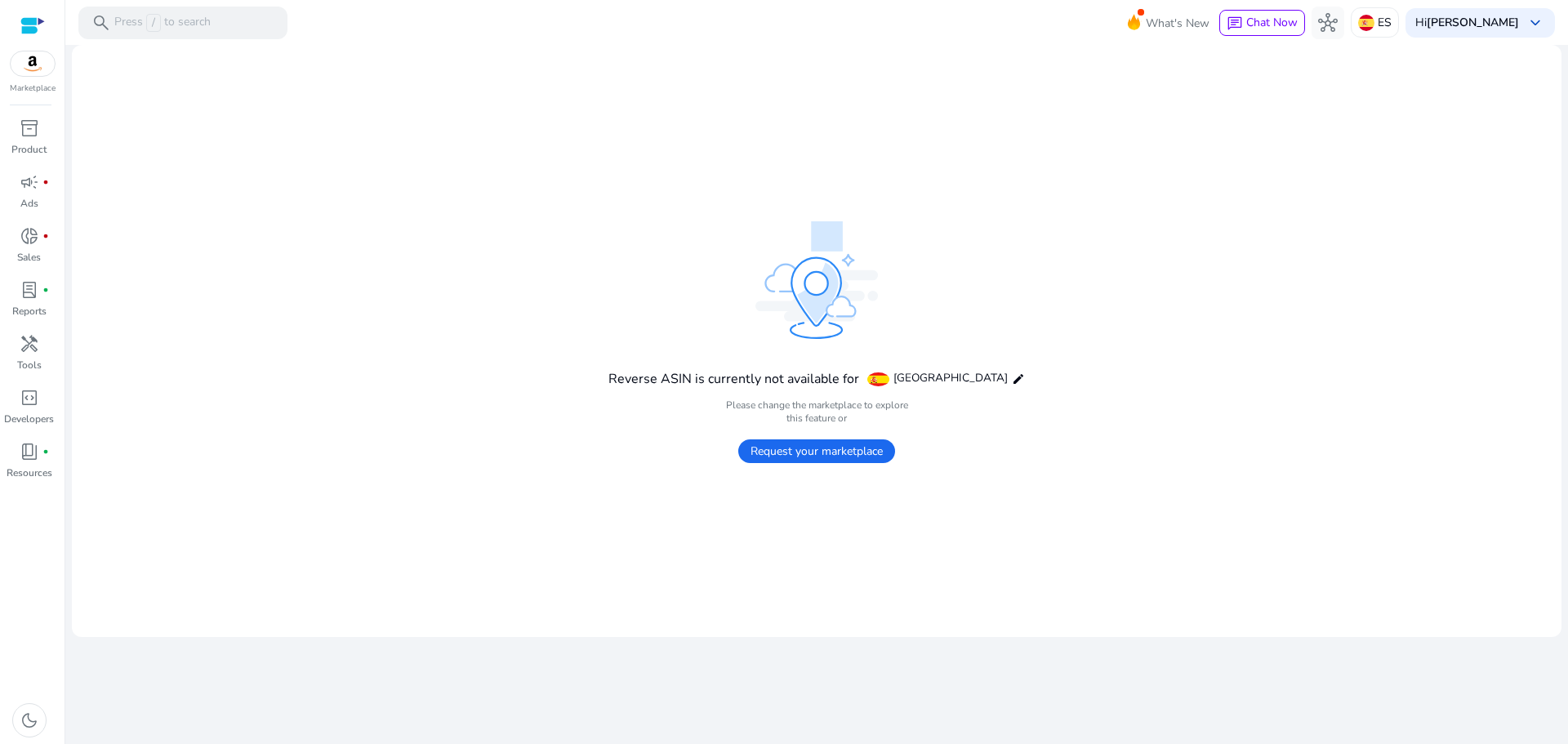
click at [804, 449] on span "Request your marketplace" at bounding box center [816, 451] width 157 height 24
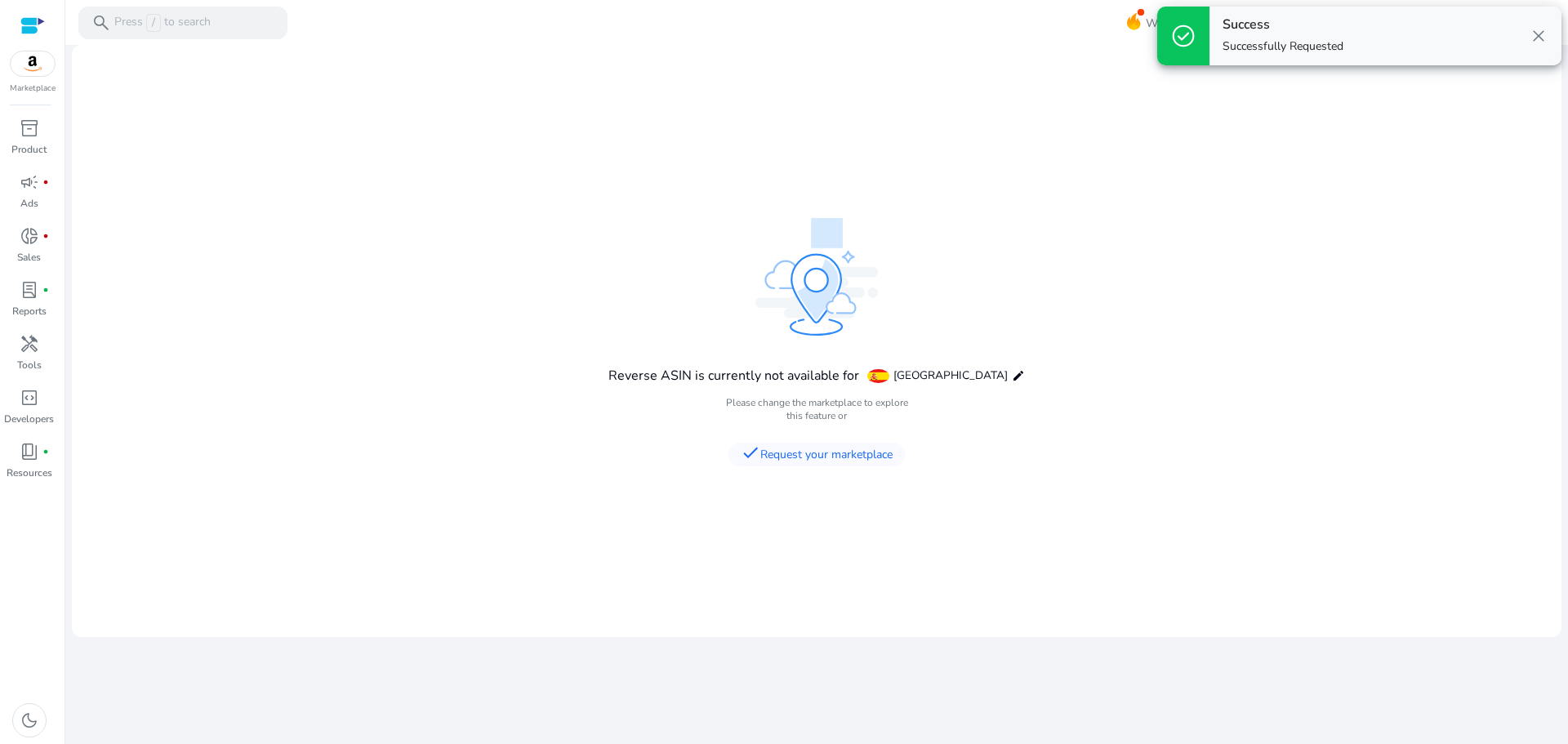
click at [470, 333] on mat-card "Reverse ASIN is currently not available for Spain edit Please change the market…" at bounding box center [816, 341] width 1489 height 593
click at [33, 126] on span "inventory_2" at bounding box center [30, 128] width 20 height 20
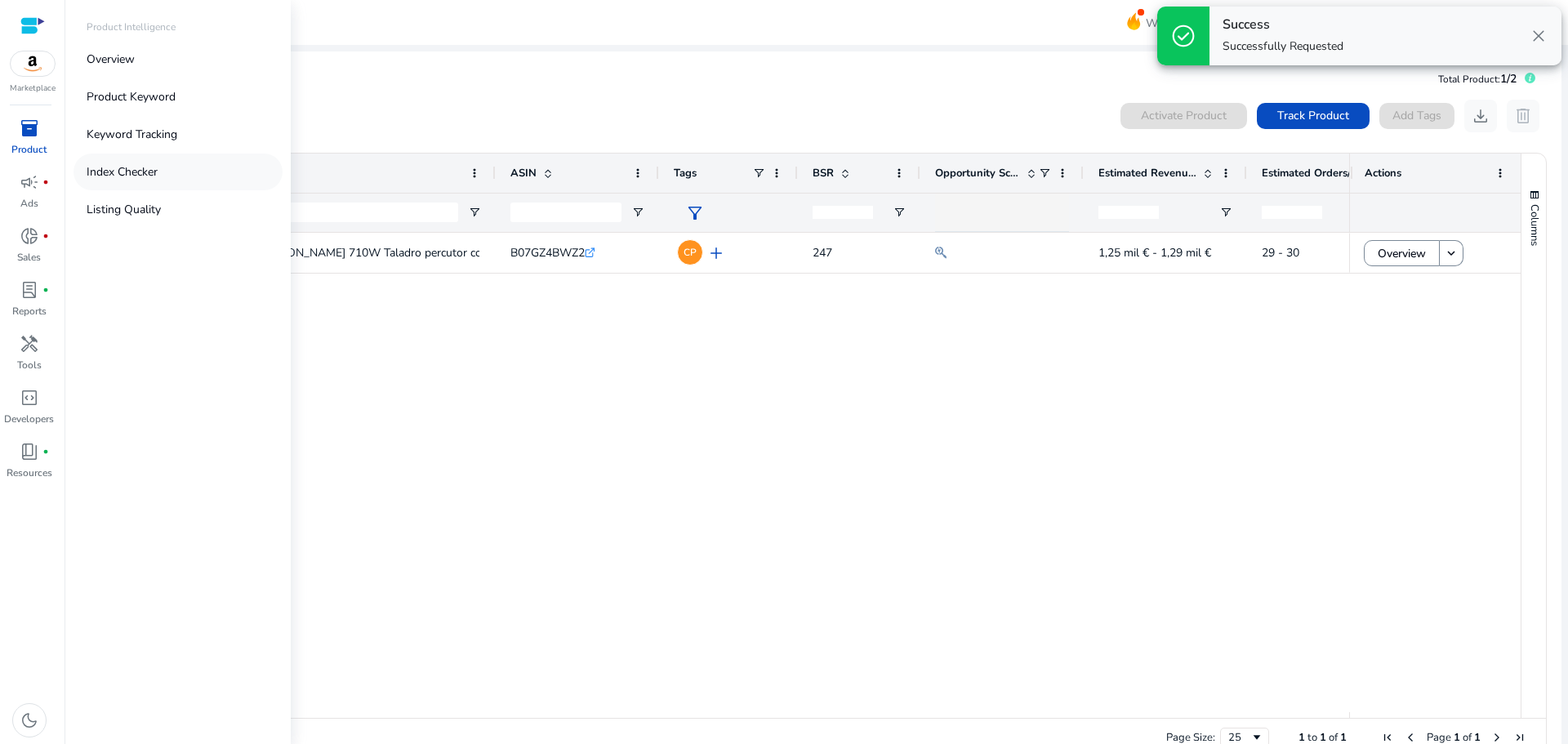
click at [169, 181] on link "Index Checker" at bounding box center [178, 171] width 209 height 37
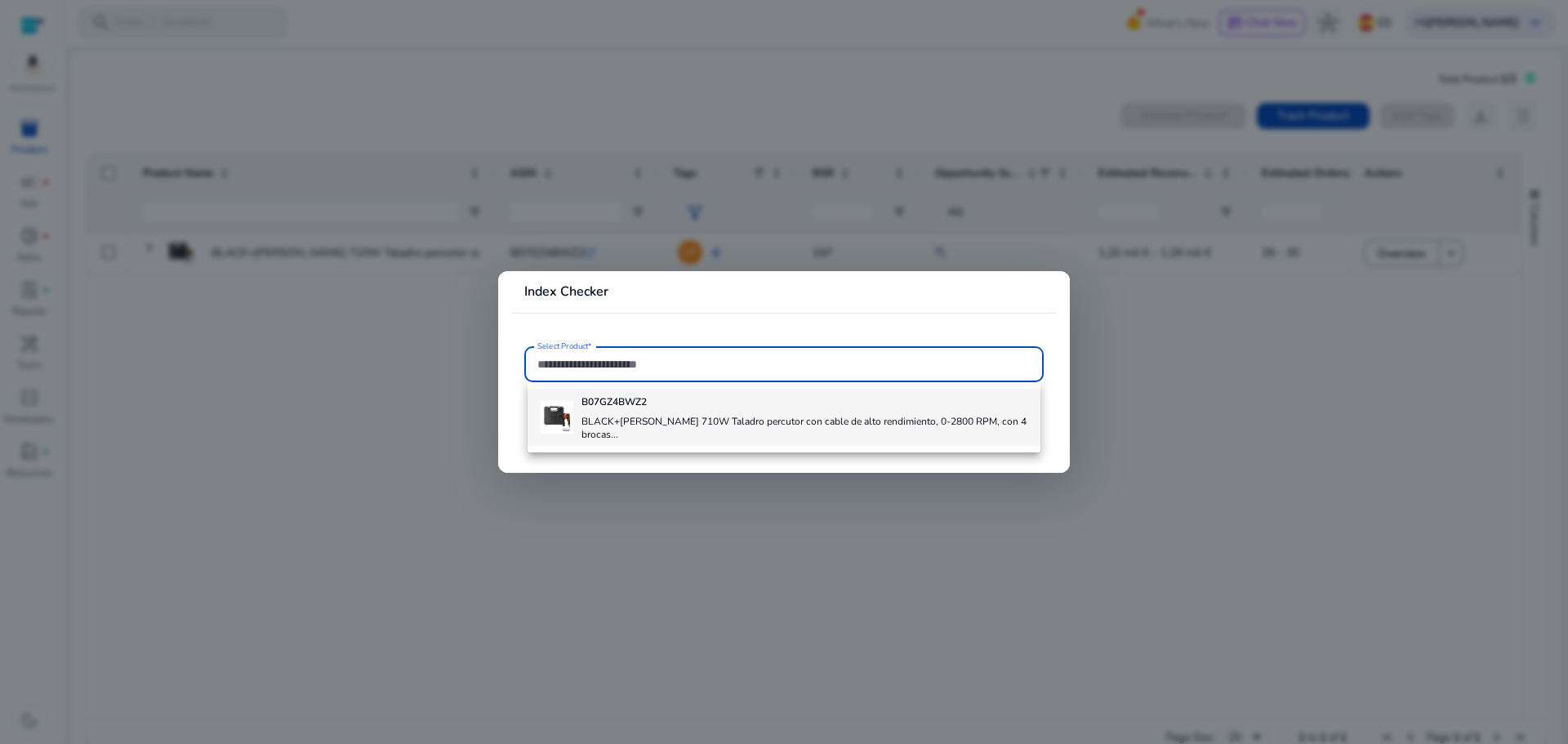
click at [677, 412] on div "B07GZ4BWZ2 BLACK+[PERSON_NAME] 710W Taladro percutor con cable de alto rendimie…" at bounding box center [804, 417] width 446 height 57
type input "**********"
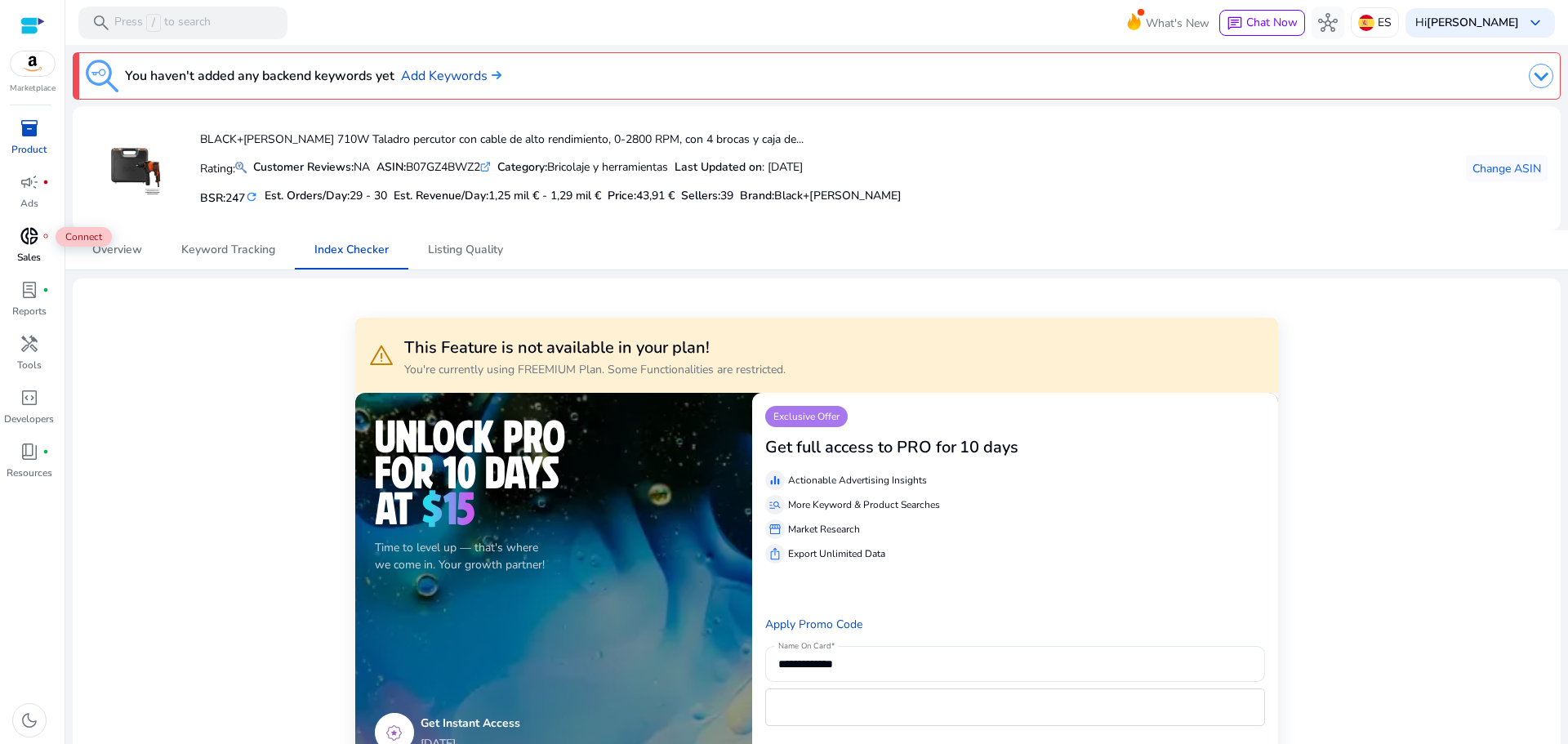
click at [27, 227] on span "donut_small" at bounding box center [30, 236] width 20 height 20
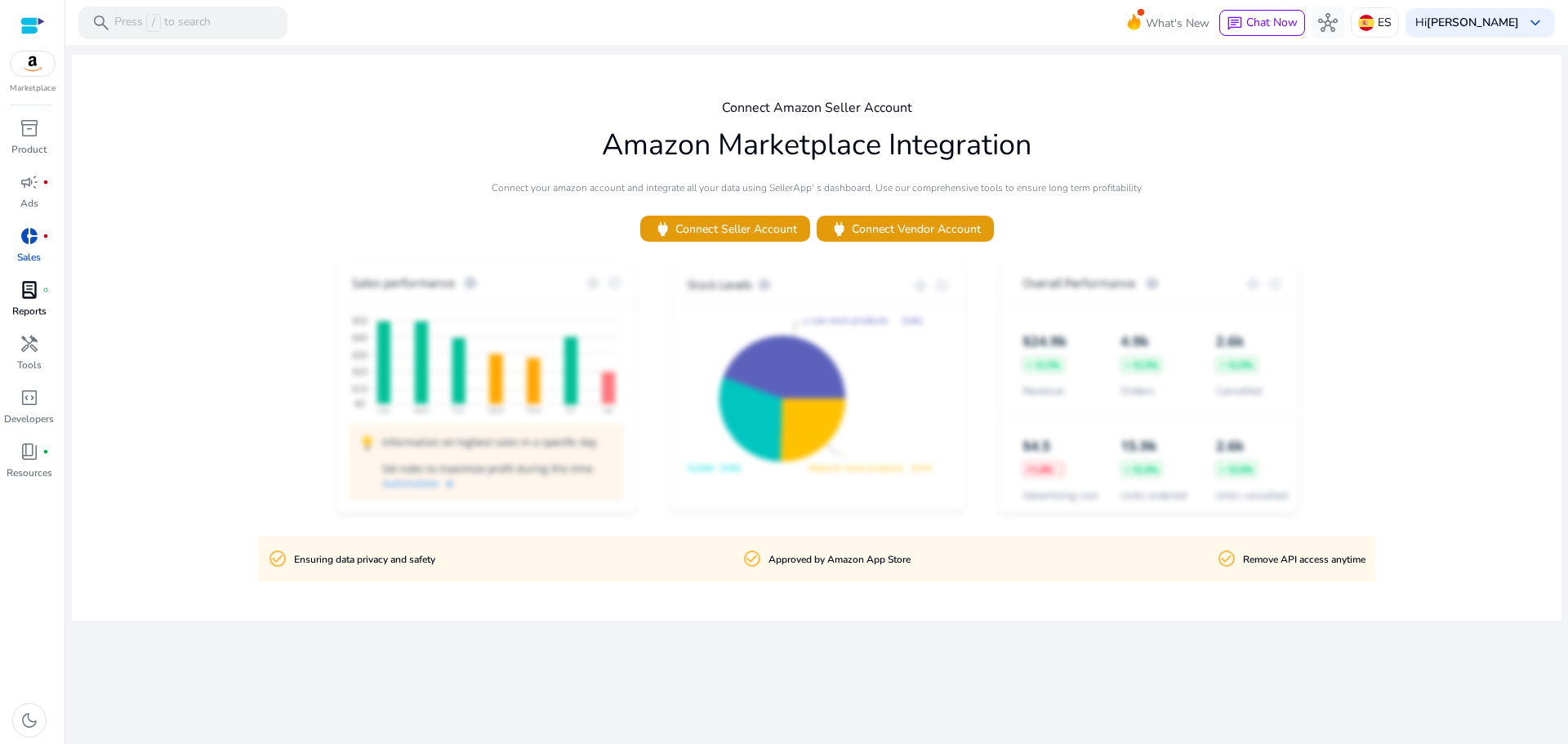
click at [23, 277] on div "lab_profile fiber_manual_record" at bounding box center [30, 290] width 46 height 26
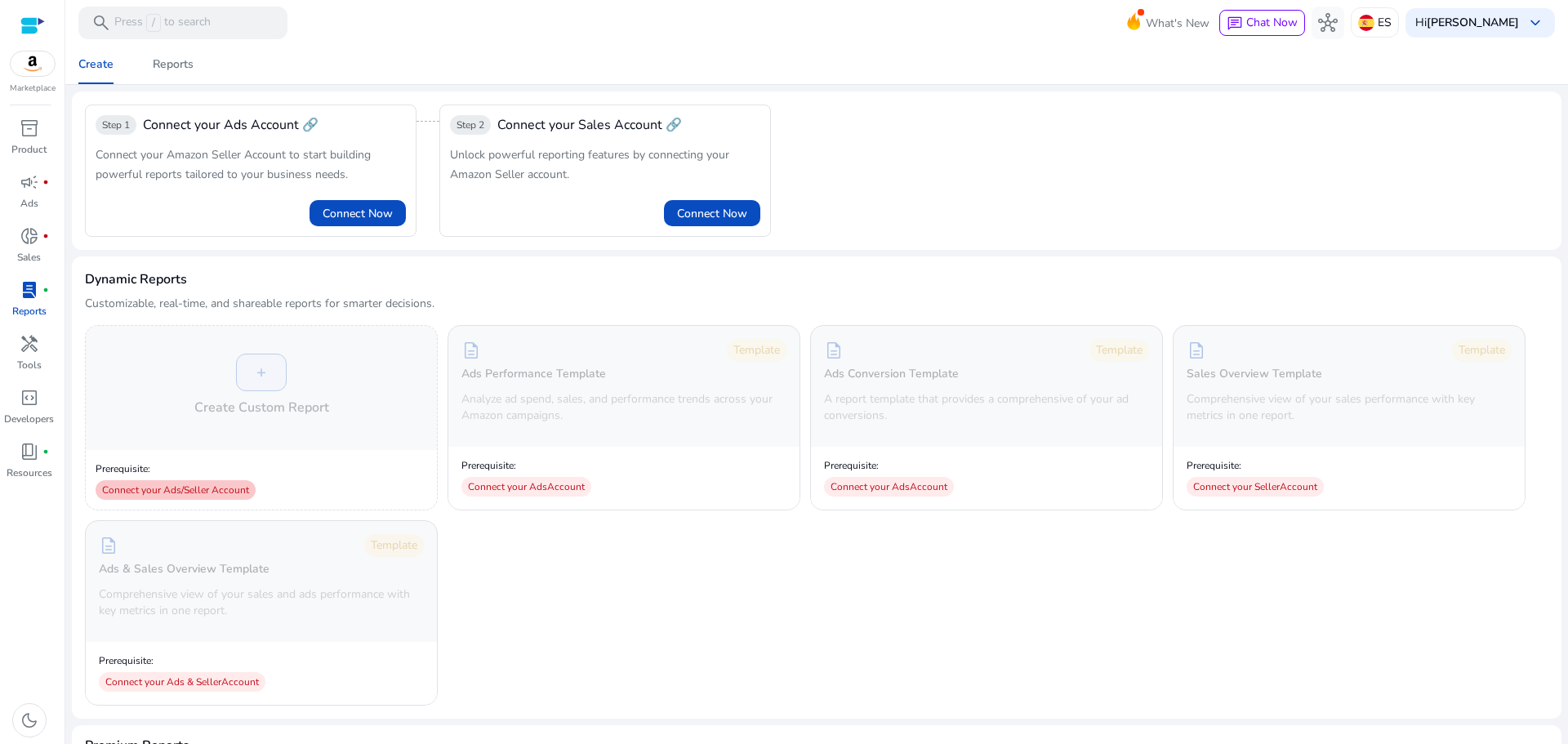
click at [170, 487] on div "Connect your Ads/Seller Account" at bounding box center [175, 490] width 160 height 20
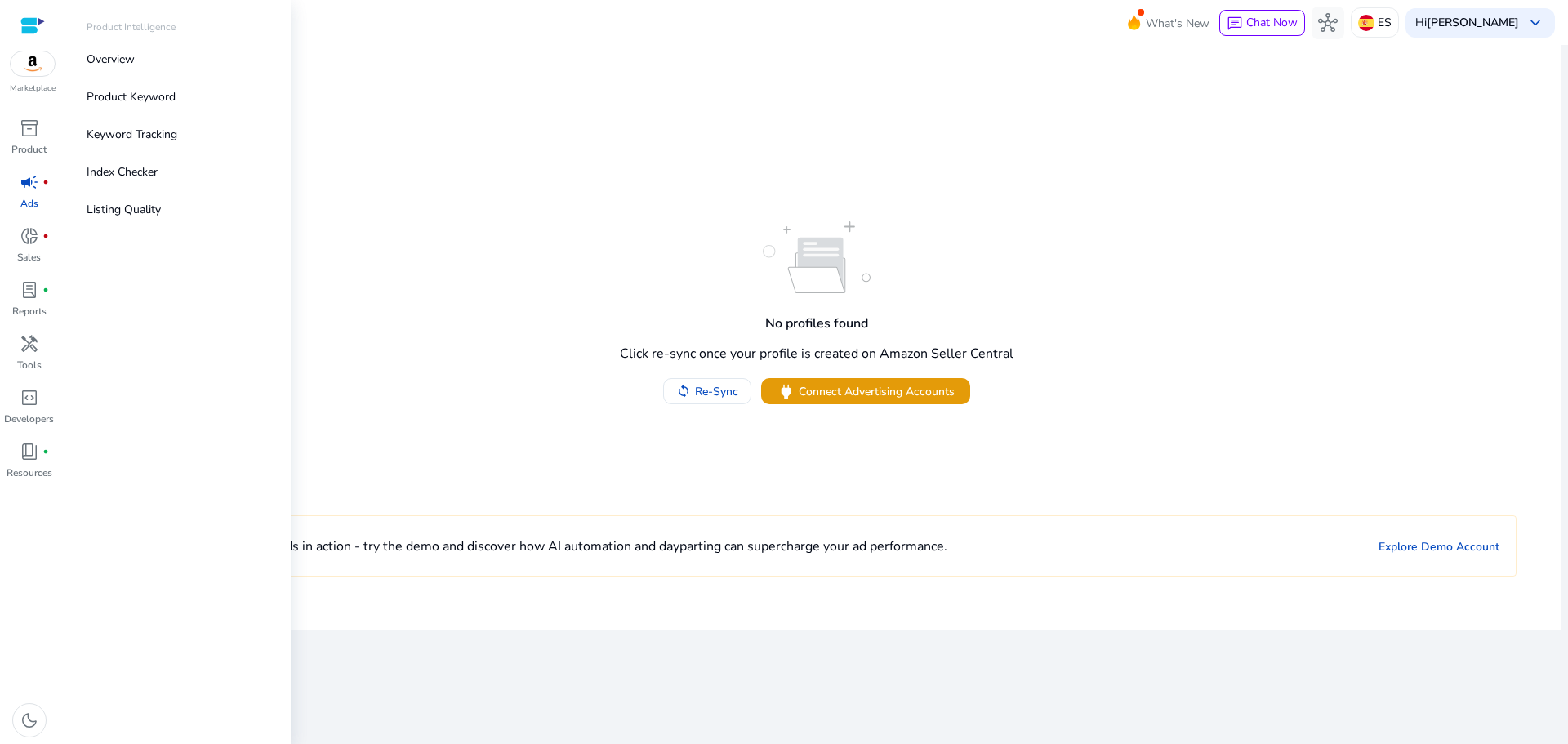
click at [37, 66] on img at bounding box center [32, 64] width 44 height 25
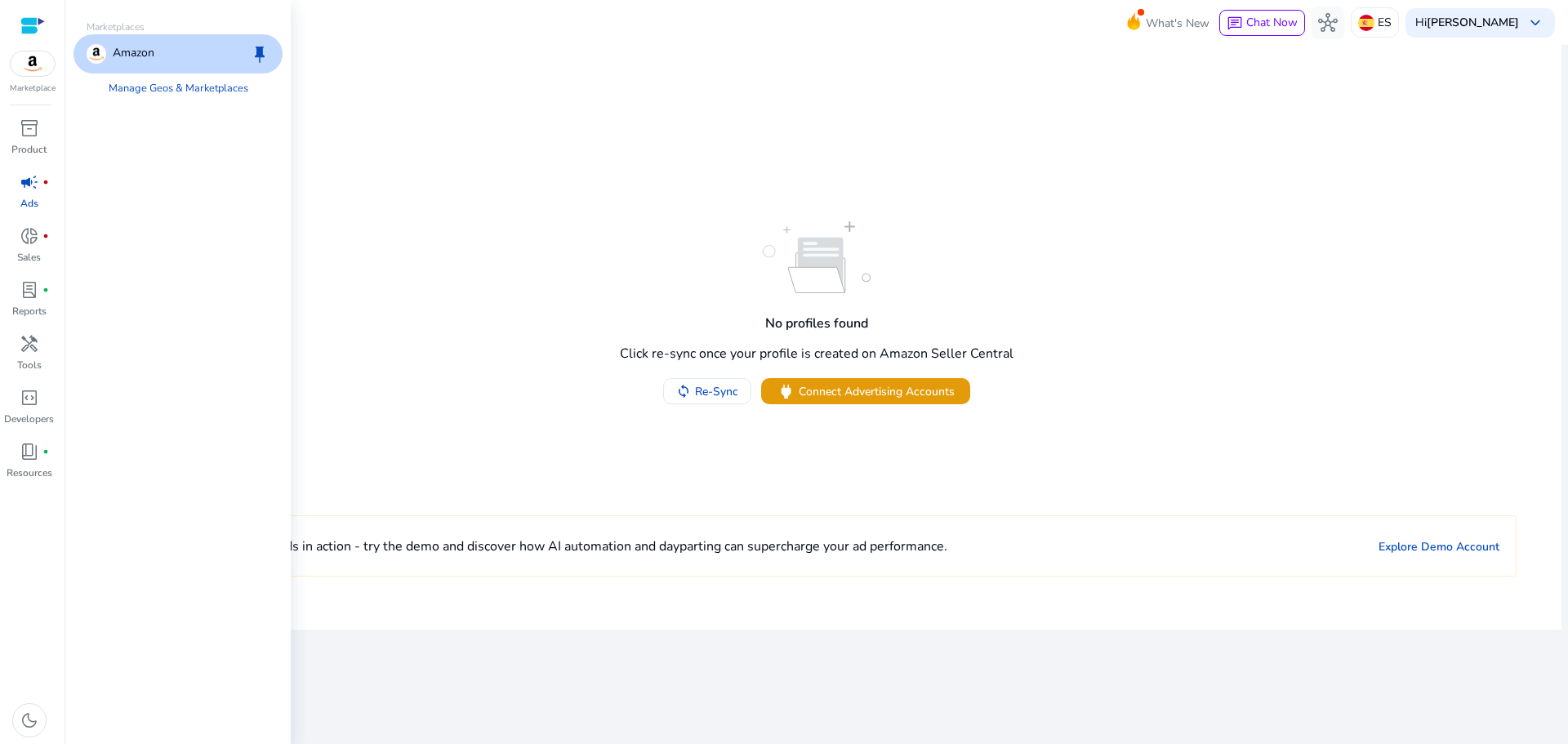
click at [113, 62] on p "Amazon" at bounding box center [133, 53] width 42 height 20
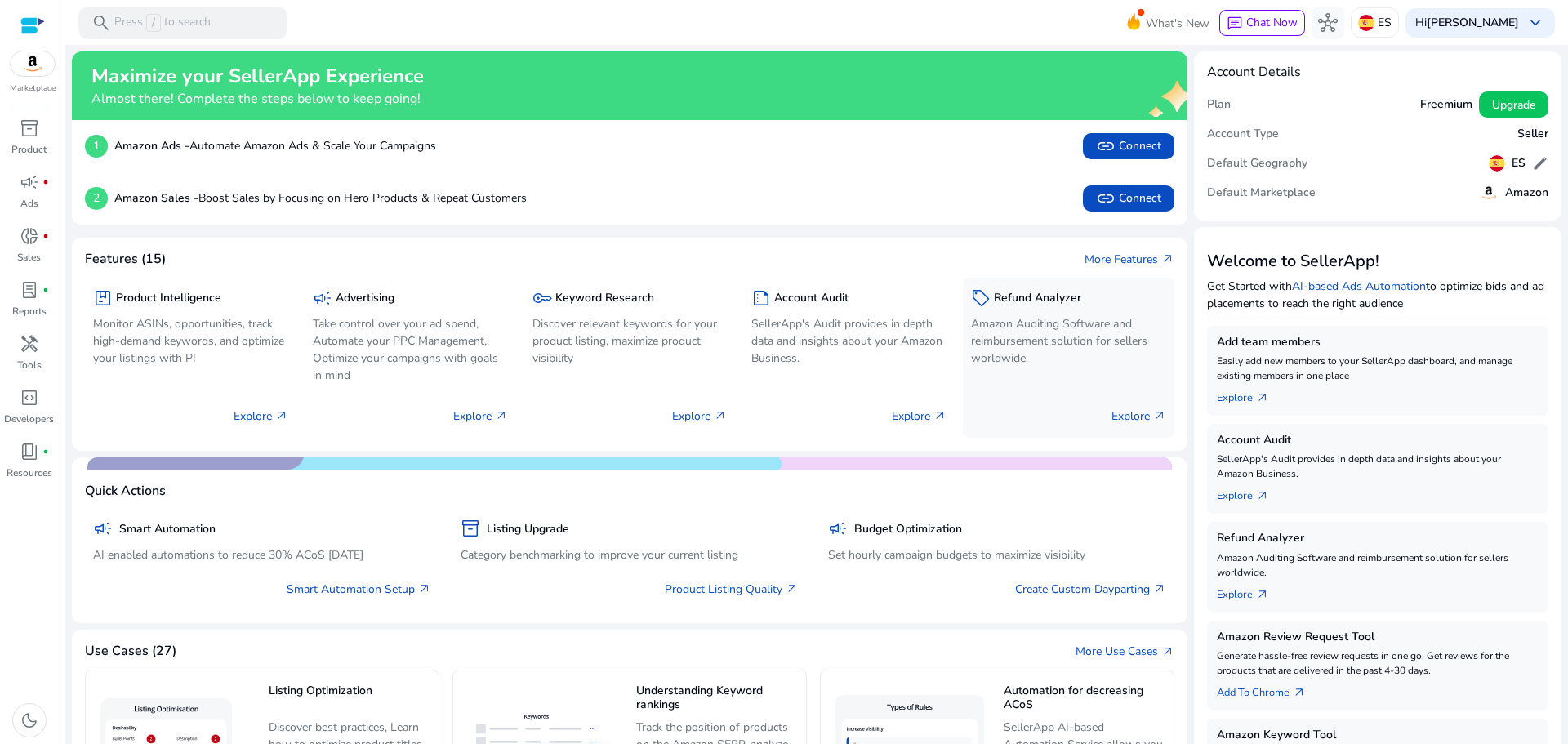
click at [1126, 419] on p "Explore arrow_outward" at bounding box center [1138, 416] width 54 height 17
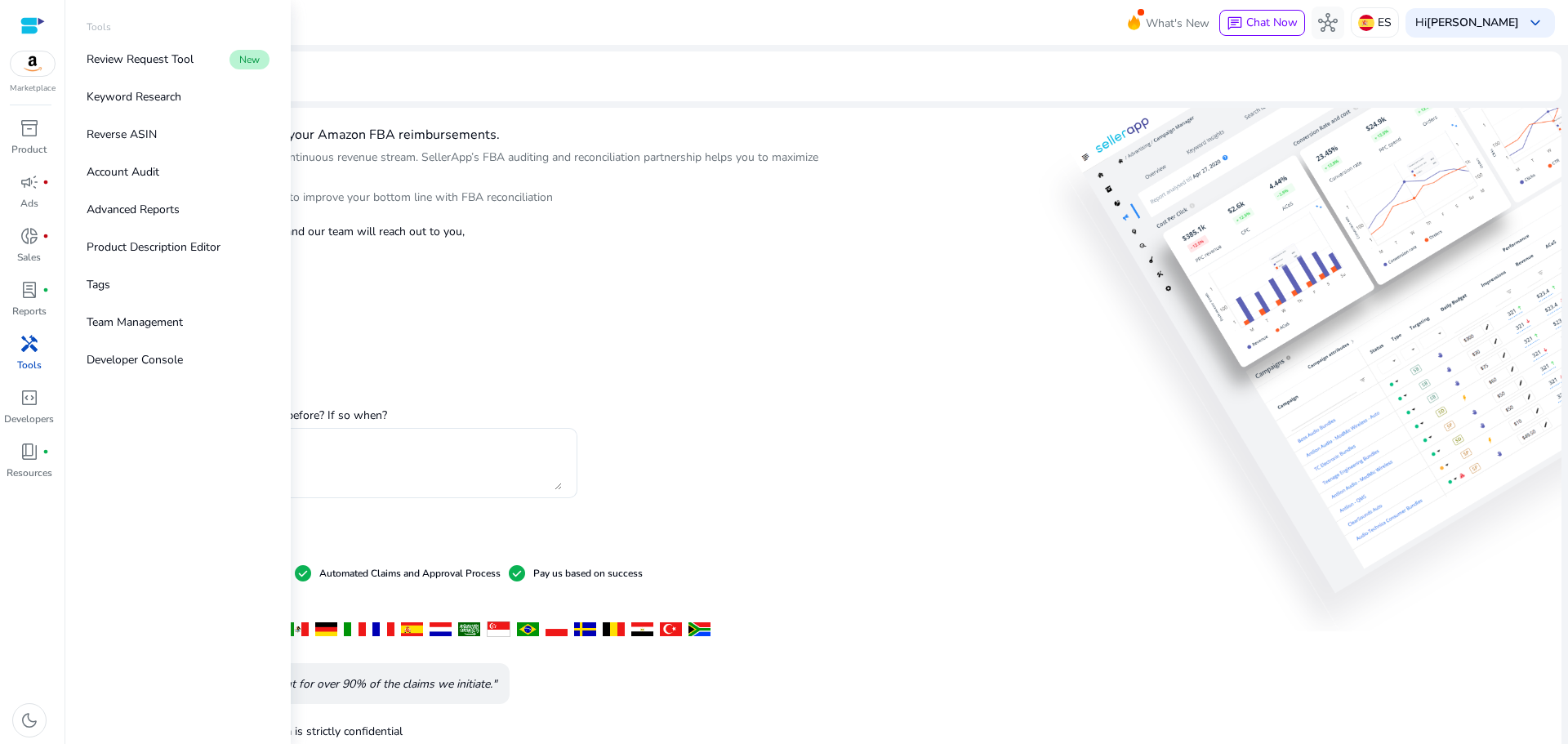
click at [30, 345] on span "handyman" at bounding box center [30, 344] width 20 height 20
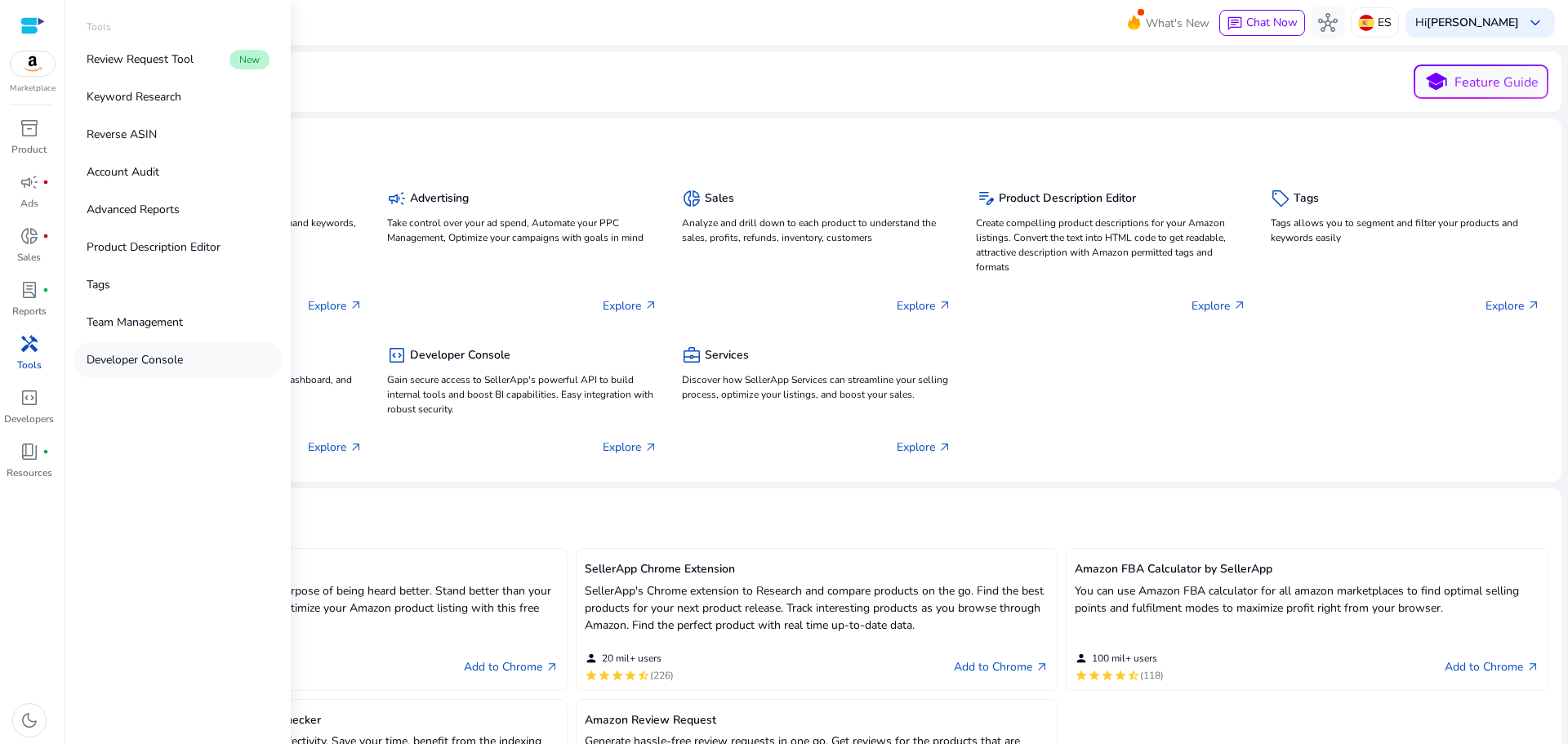
click at [107, 352] on p "Developer Console" at bounding box center [134, 360] width 96 height 17
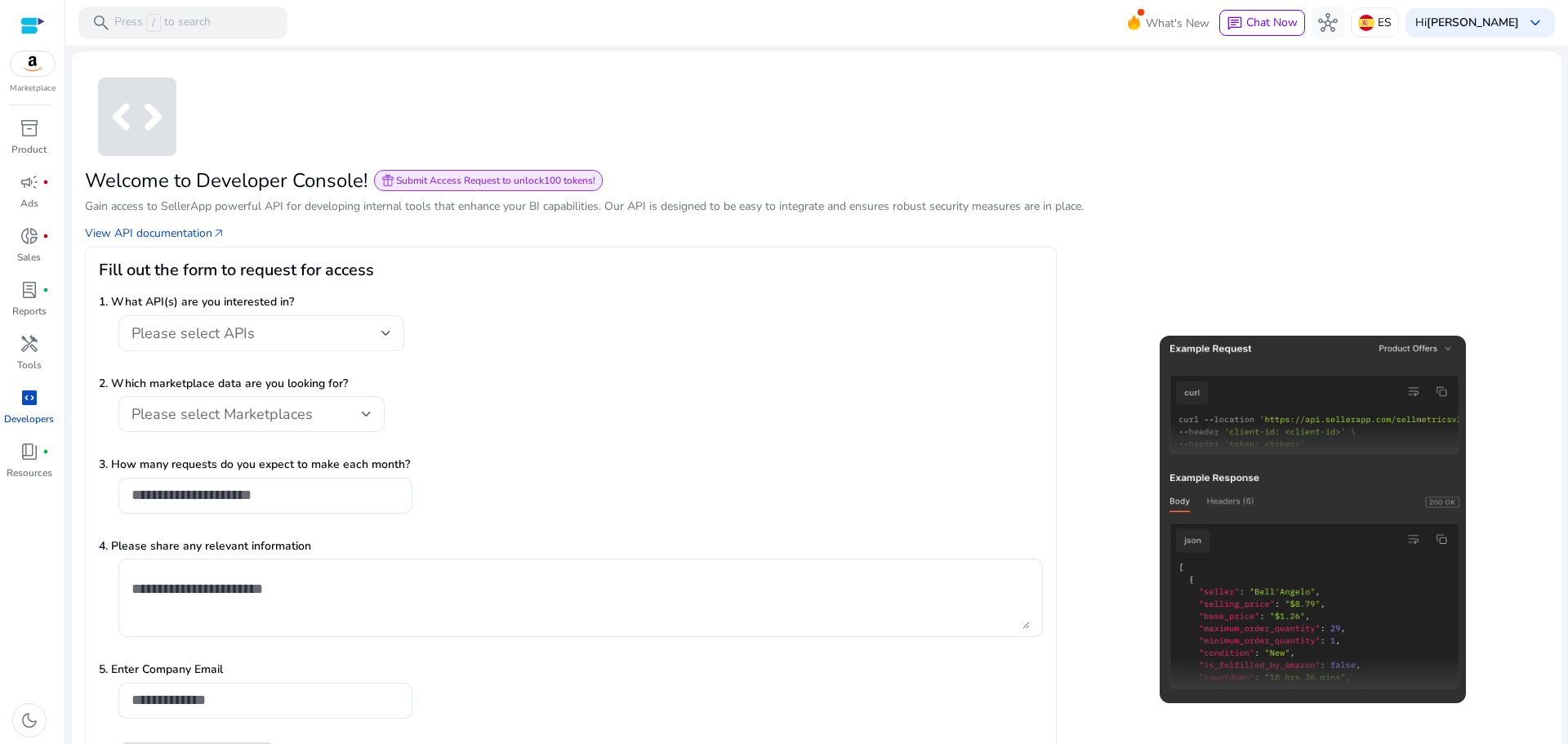
click at [322, 335] on div "Please select APIs" at bounding box center [256, 332] width 249 height 18
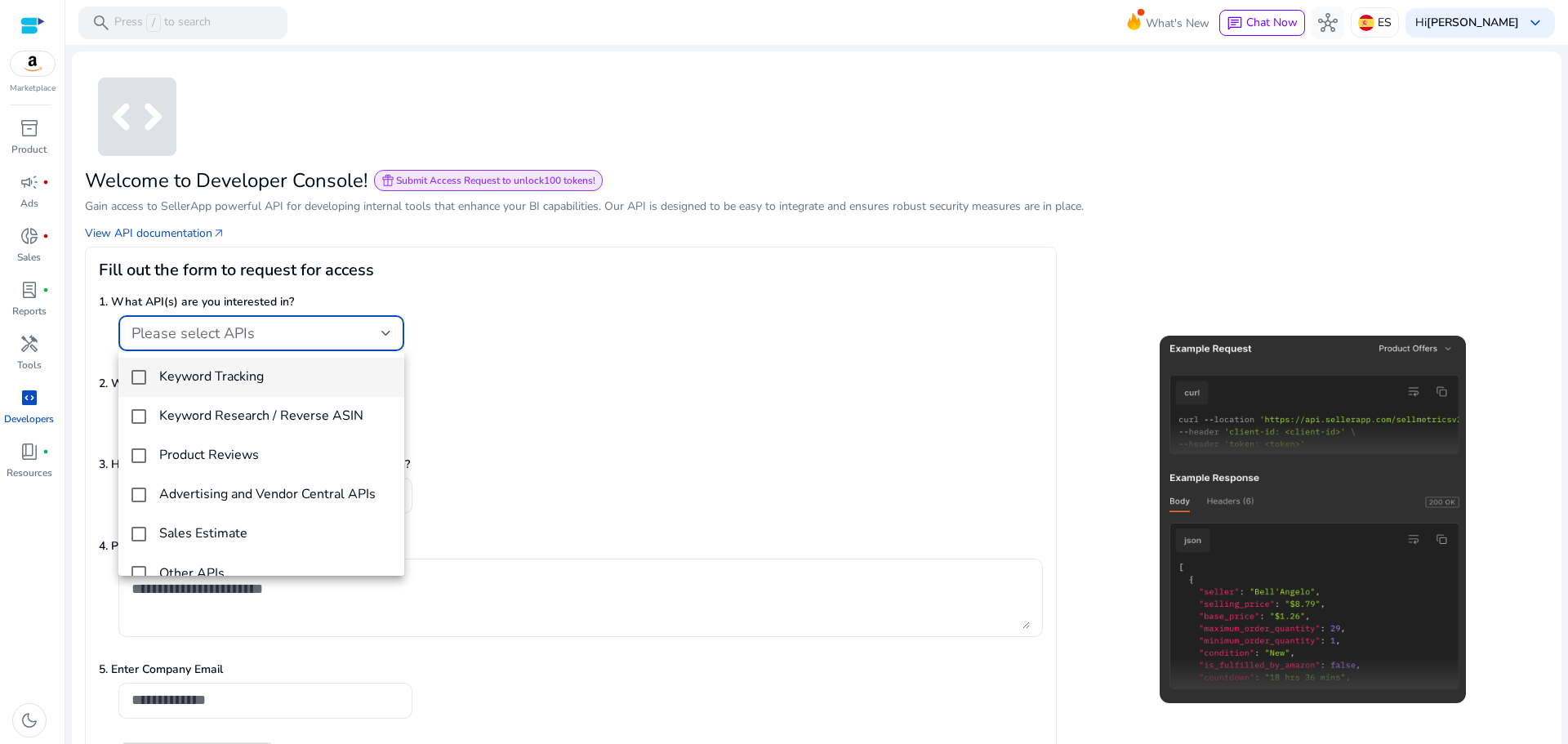
click at [38, 398] on div at bounding box center [784, 372] width 1568 height 744
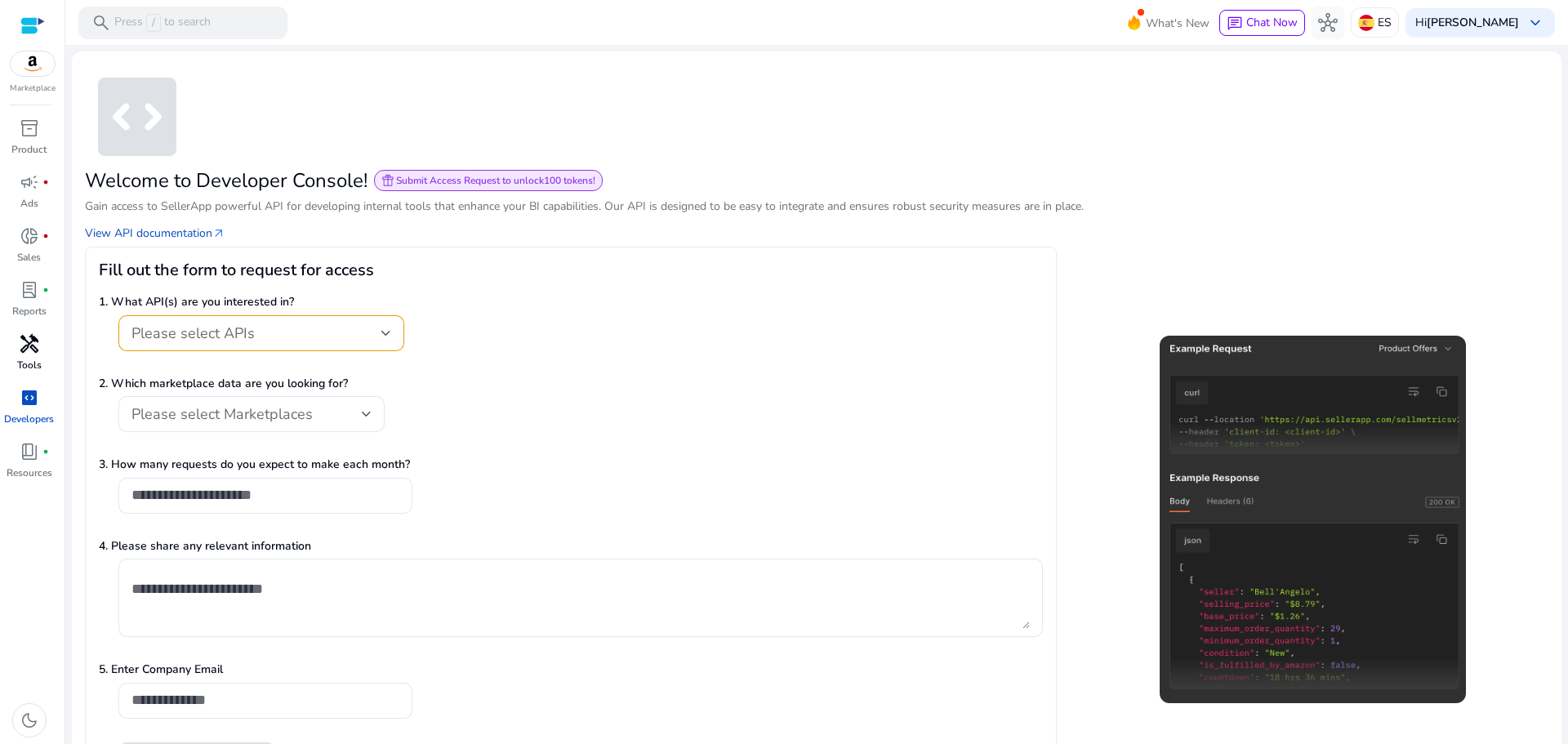
click at [14, 351] on div "handyman" at bounding box center [30, 343] width 46 height 26
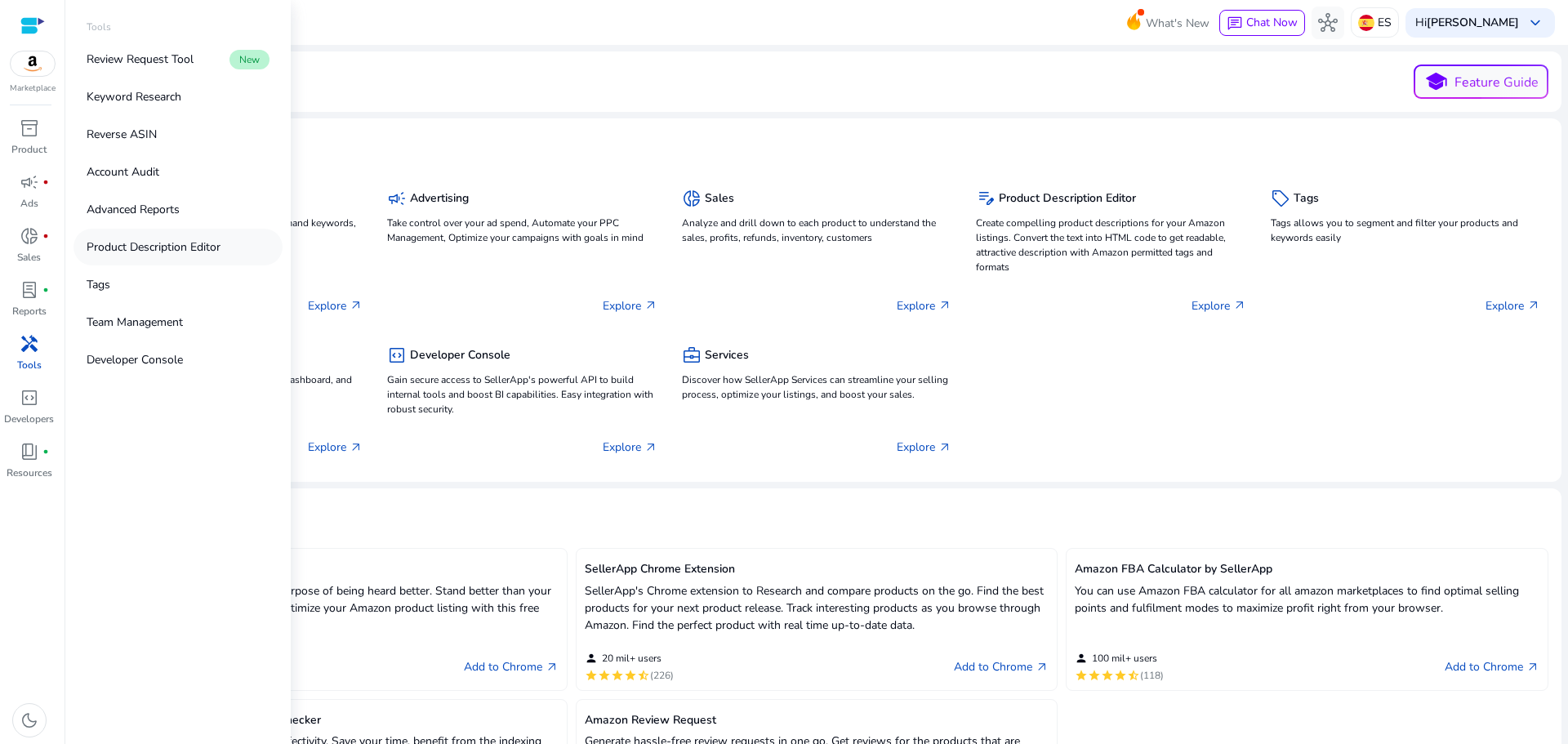
click at [145, 252] on p "Product Description Editor" at bounding box center [153, 247] width 134 height 17
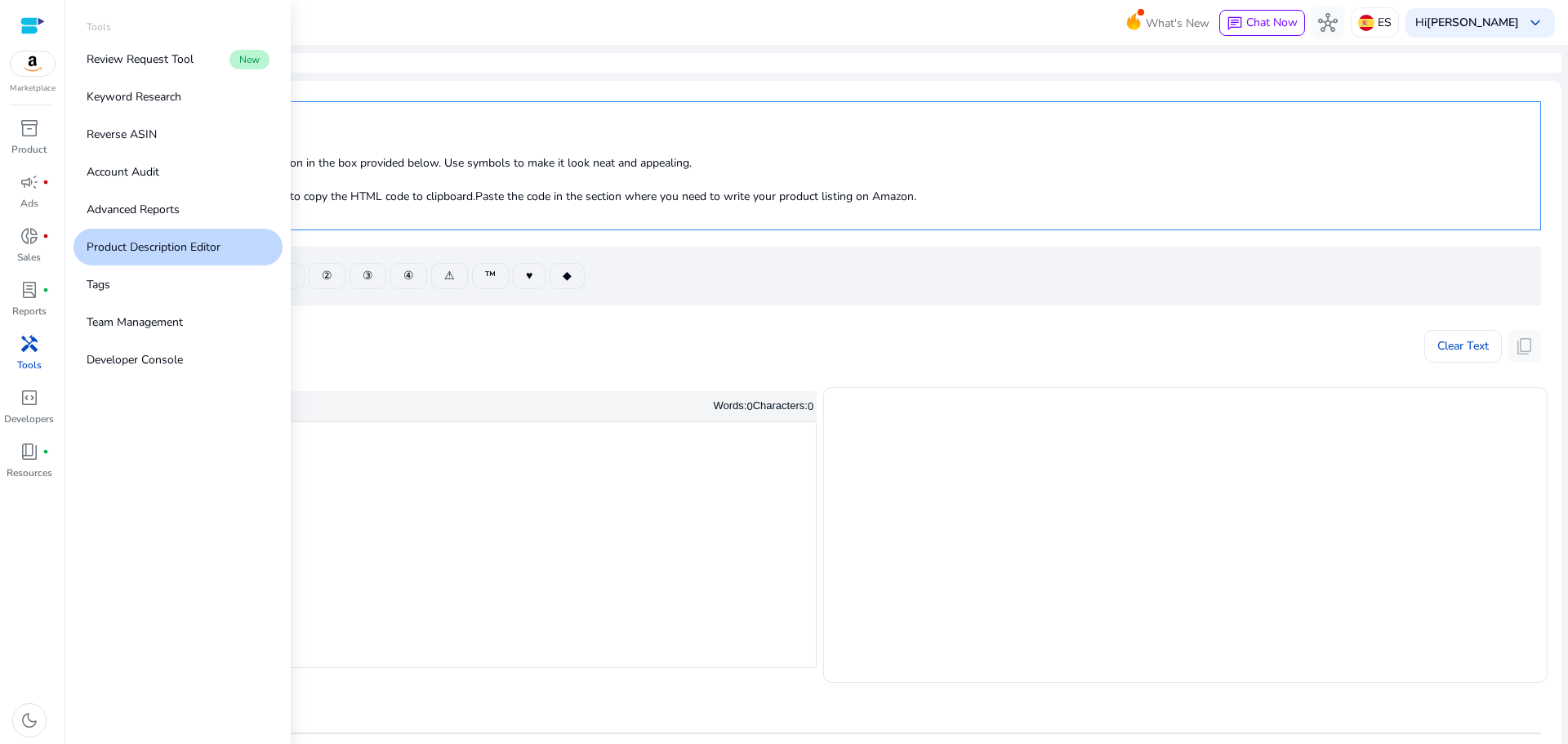
click at [35, 349] on span "handyman" at bounding box center [30, 344] width 20 height 20
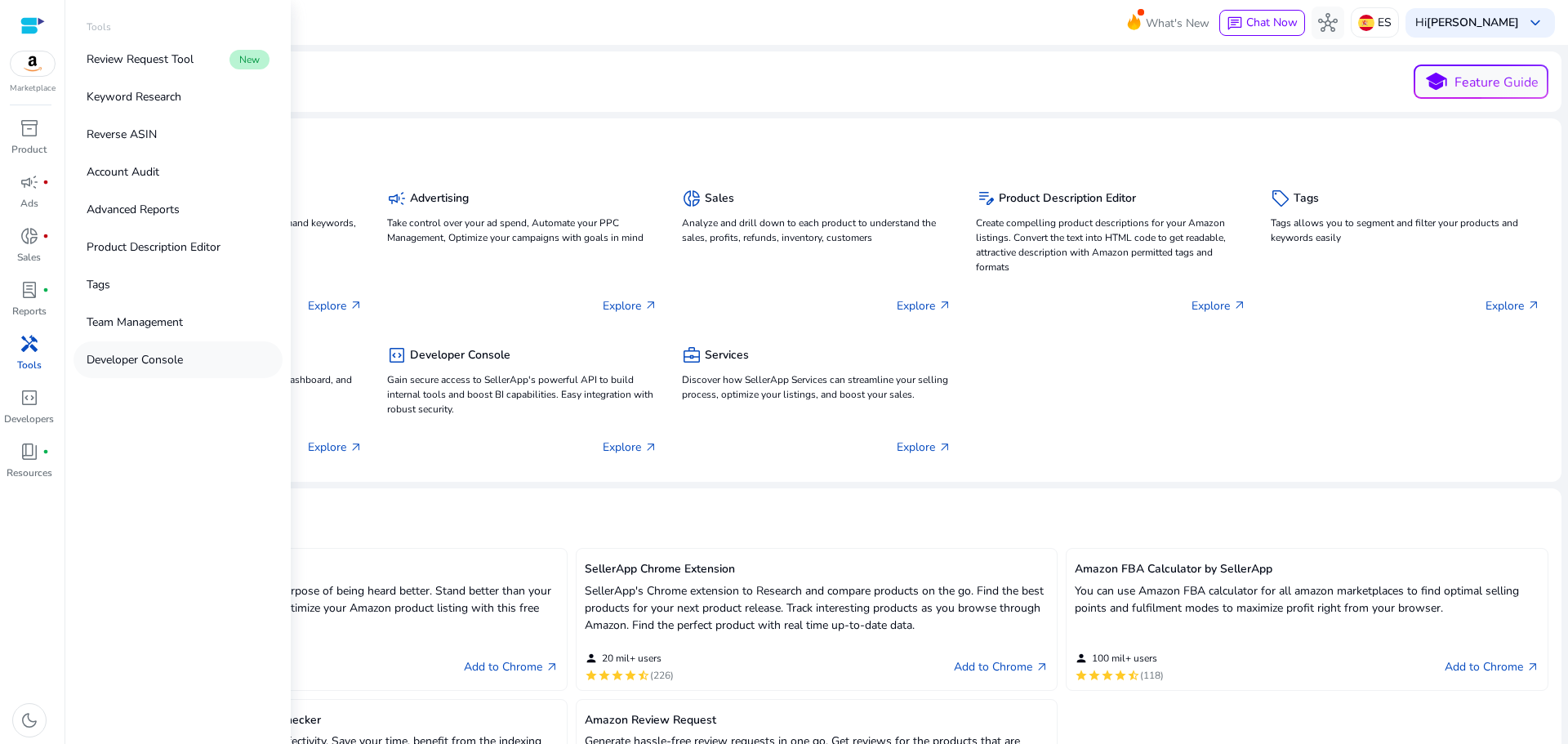
drag, startPoint x: 80, startPoint y: 37, endPoint x: 239, endPoint y: 377, distance: 375.3
click at [226, 359] on div "Tools Review Request Tool New Keyword Research Reverse ASIN Account Audit Advan…" at bounding box center [178, 199] width 209 height 359
copy div "Tools Review Request Tool New Keyword Research Reverse ASIN Account Audit Advan…"
